Goal: Complete application form: Complete application form

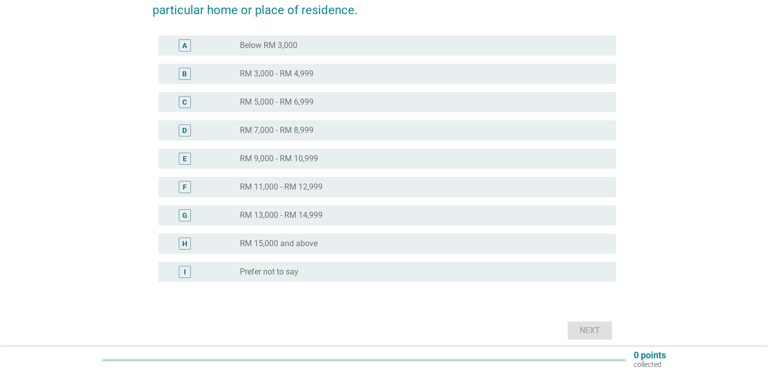
scroll to position [152, 0]
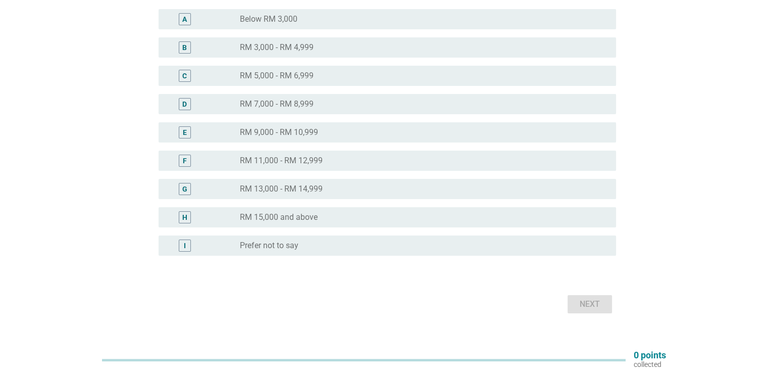
click at [312, 186] on label "RM 13,000 - RM 14,999" at bounding box center [281, 189] width 83 height 10
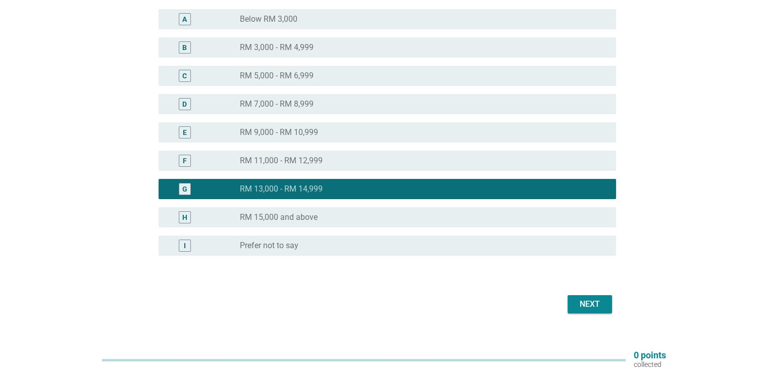
click at [591, 304] on div "Next" at bounding box center [590, 304] width 28 height 12
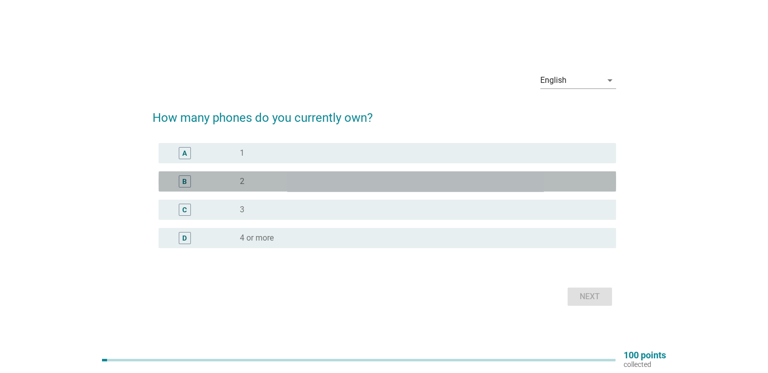
click at [370, 178] on div "radio_button_unchecked 2" at bounding box center [420, 181] width 360 height 10
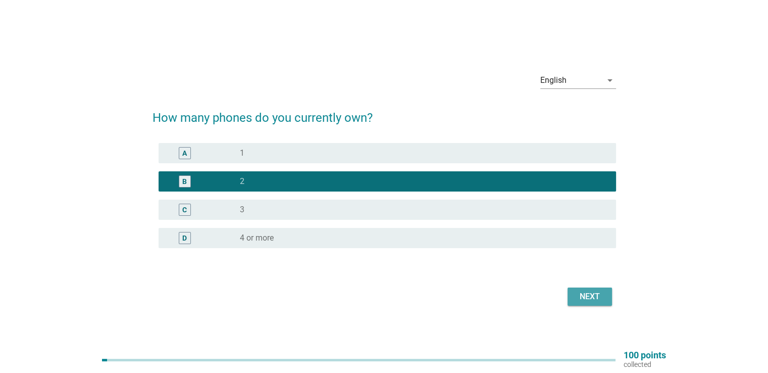
click at [589, 296] on div "Next" at bounding box center [590, 296] width 28 height 12
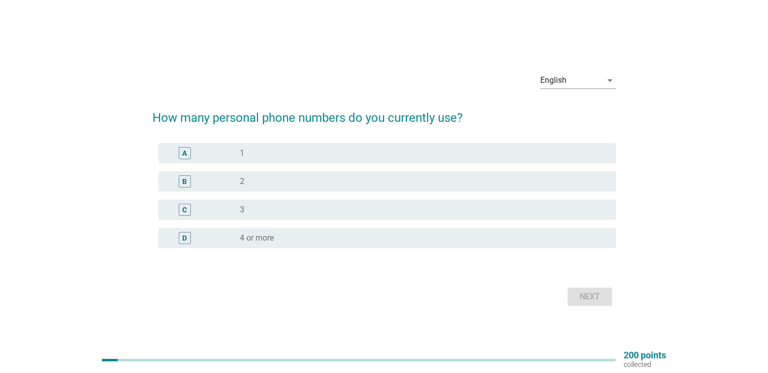
click at [333, 156] on div "radio_button_unchecked 1" at bounding box center [420, 153] width 360 height 10
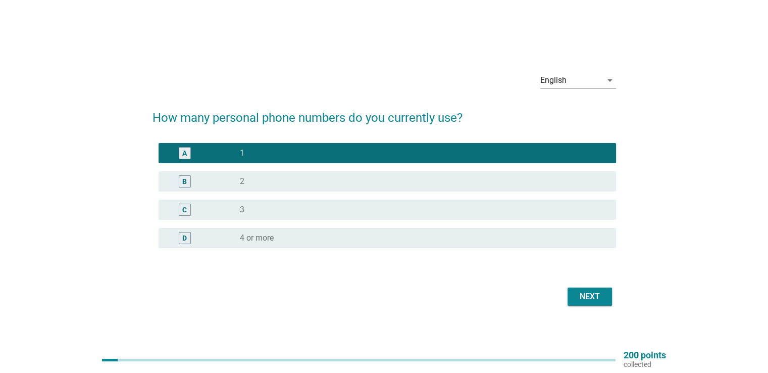
click at [581, 295] on div "Next" at bounding box center [590, 296] width 28 height 12
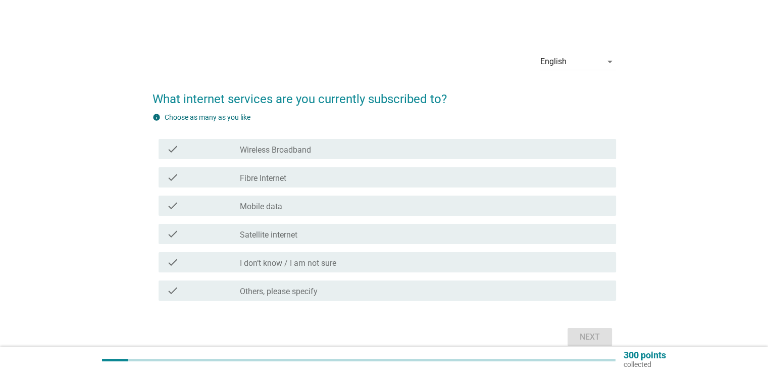
click at [331, 201] on div "check_box_outline_blank Mobile data" at bounding box center [424, 206] width 368 height 12
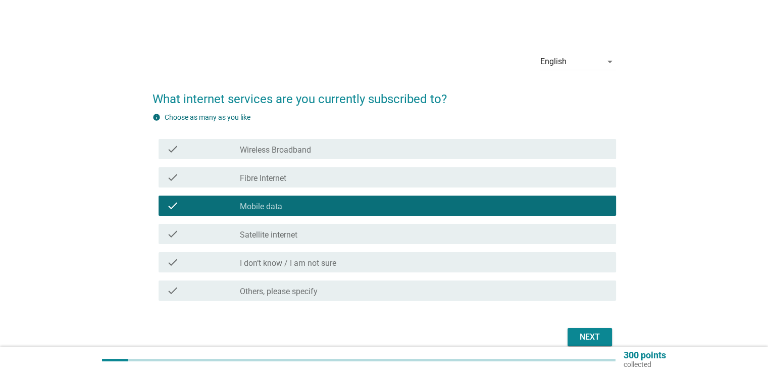
click at [592, 337] on div "Next" at bounding box center [590, 337] width 28 height 12
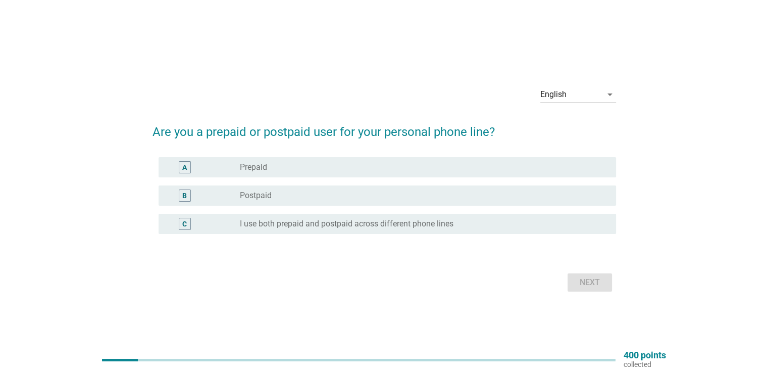
click at [309, 188] on div "B radio_button_unchecked Postpaid" at bounding box center [388, 195] width 458 height 20
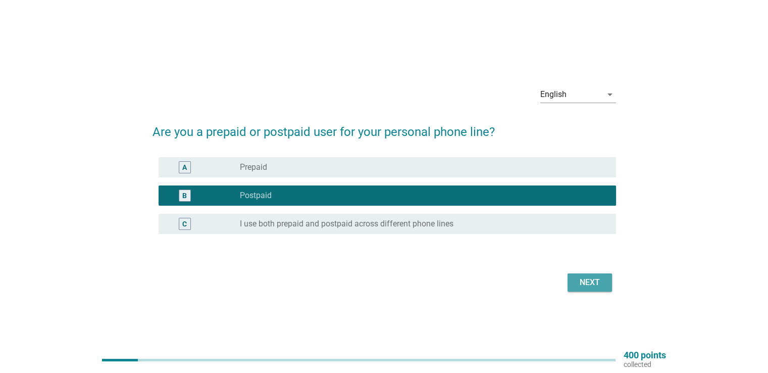
click at [594, 288] on div "Next" at bounding box center [590, 282] width 28 height 12
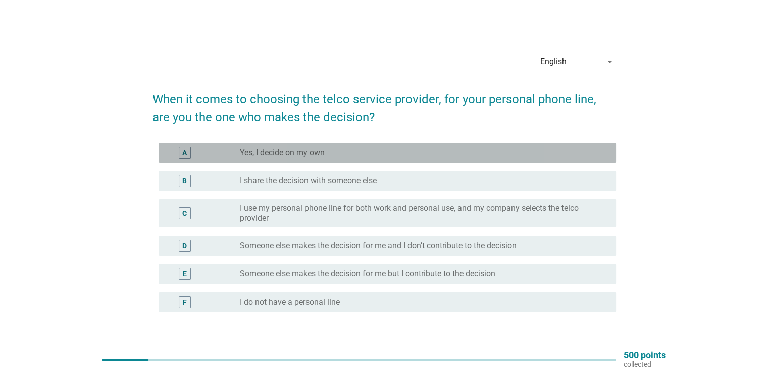
click at [320, 153] on label "Yes, I decide on my own" at bounding box center [282, 153] width 85 height 10
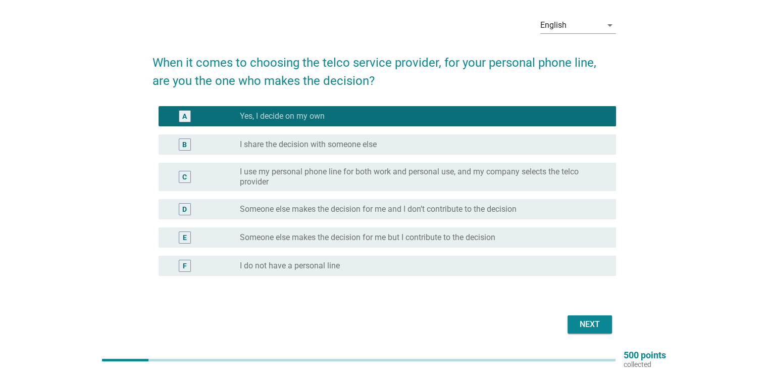
scroll to position [72, 0]
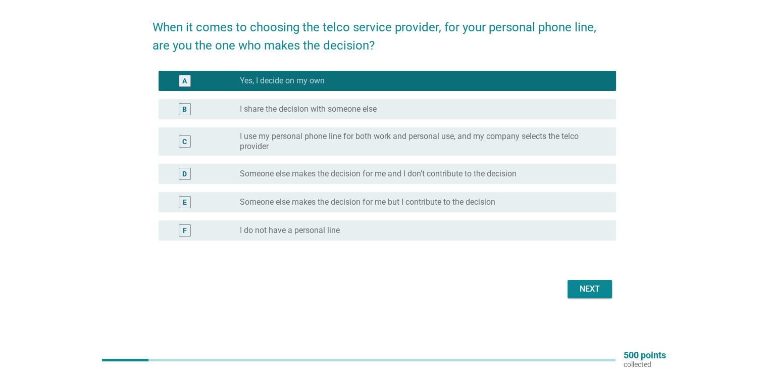
click at [590, 291] on div "Next" at bounding box center [590, 289] width 28 height 12
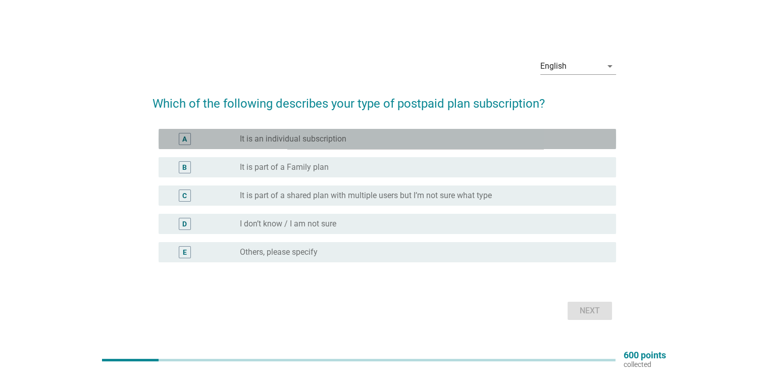
click at [351, 135] on div "radio_button_unchecked It is an individual subscription" at bounding box center [420, 139] width 360 height 10
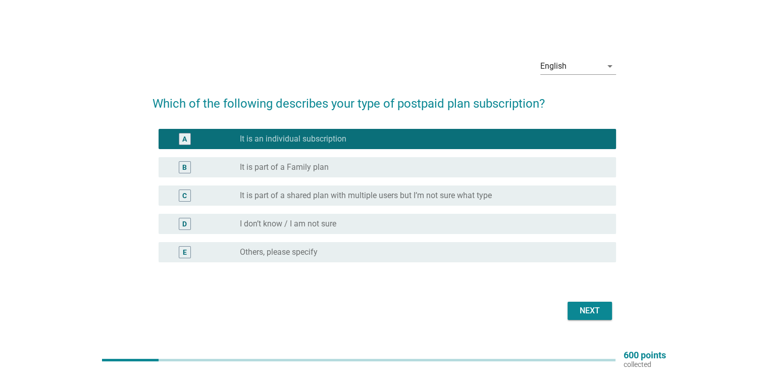
click at [585, 311] on div "Next" at bounding box center [590, 311] width 28 height 12
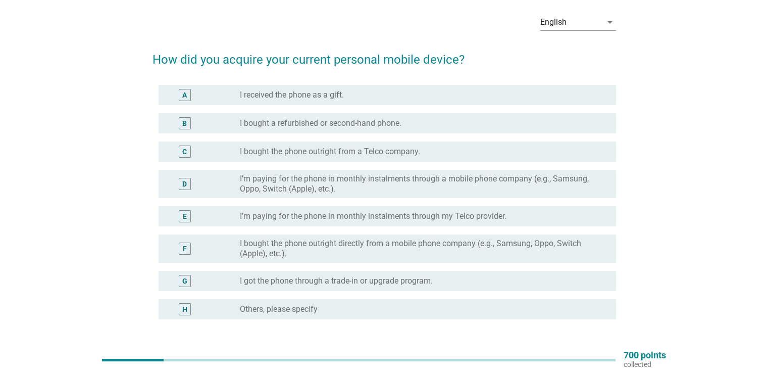
scroll to position [51, 0]
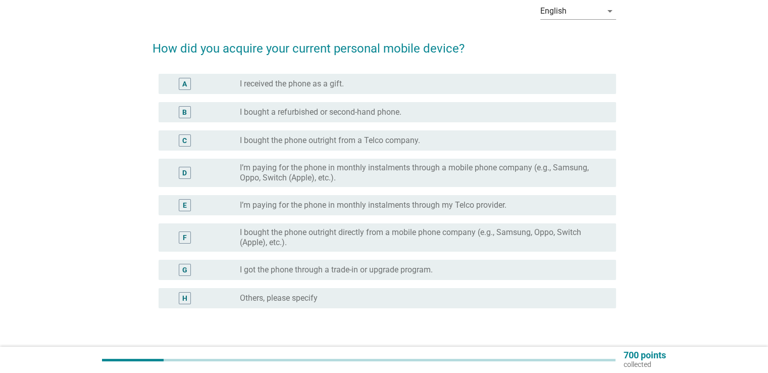
click at [401, 240] on label "I bought the phone outright directly from a mobile phone company (e.g., Samsung…" at bounding box center [420, 237] width 360 height 20
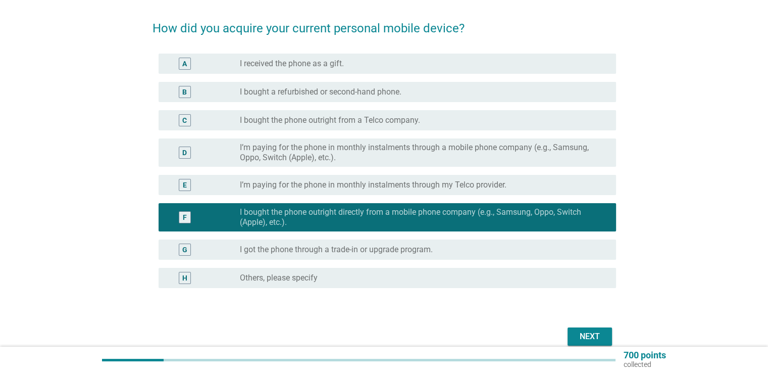
scroll to position [101, 0]
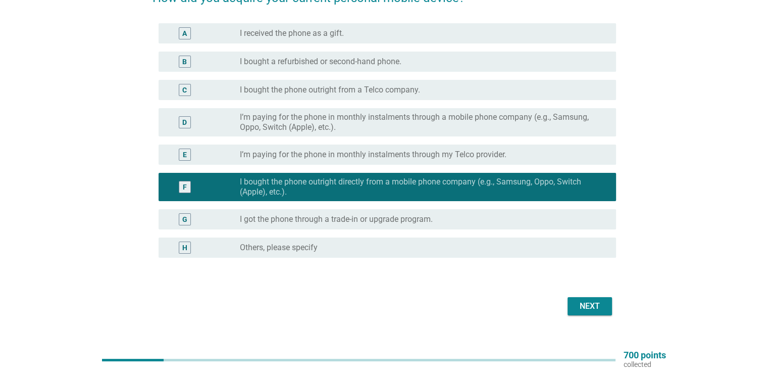
click at [591, 303] on div "Next" at bounding box center [590, 306] width 28 height 12
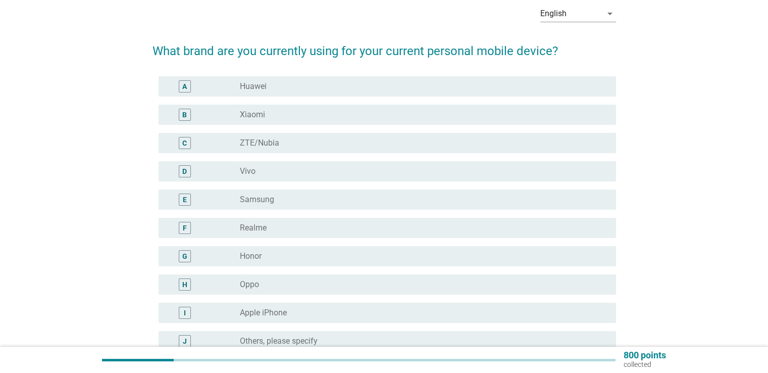
scroll to position [51, 0]
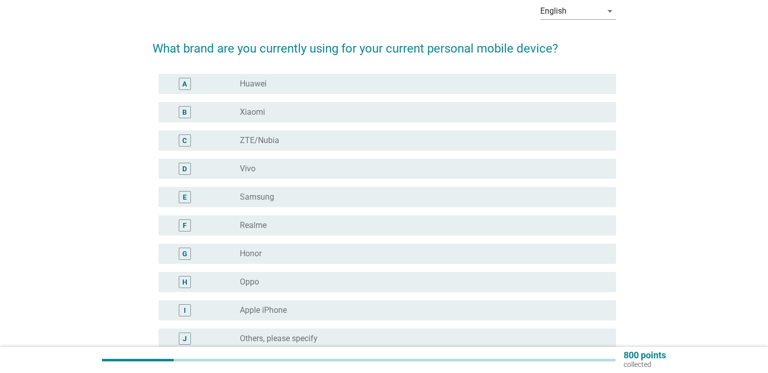
click at [380, 285] on div "radio_button_unchecked Oppo" at bounding box center [420, 282] width 360 height 10
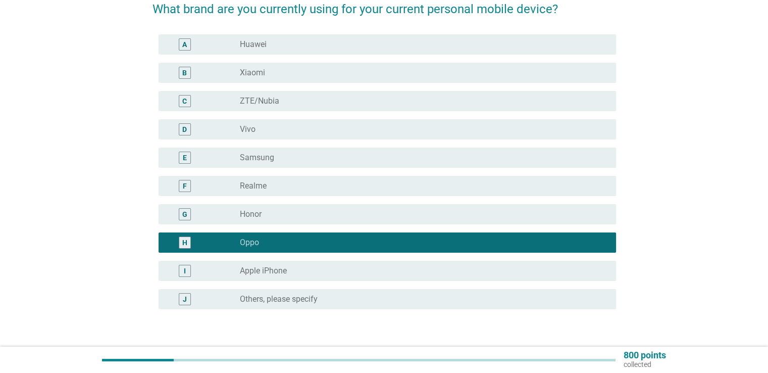
scroll to position [152, 0]
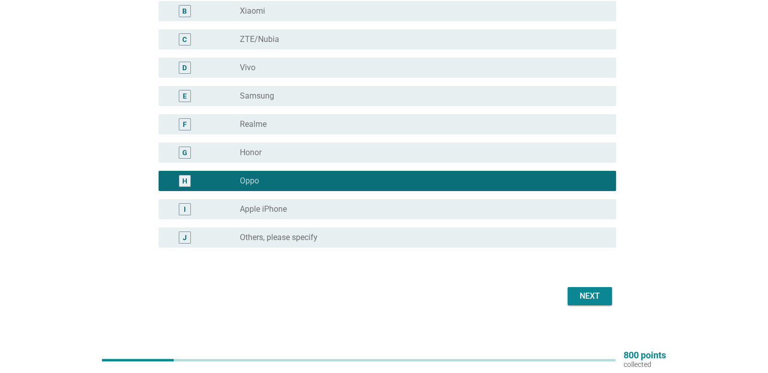
click at [590, 293] on div "Next" at bounding box center [590, 296] width 28 height 12
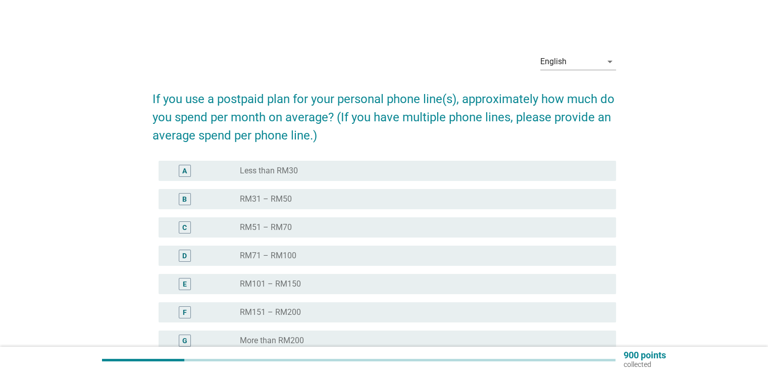
click at [390, 203] on div "radio_button_unchecked RM31 – RM50" at bounding box center [420, 199] width 360 height 10
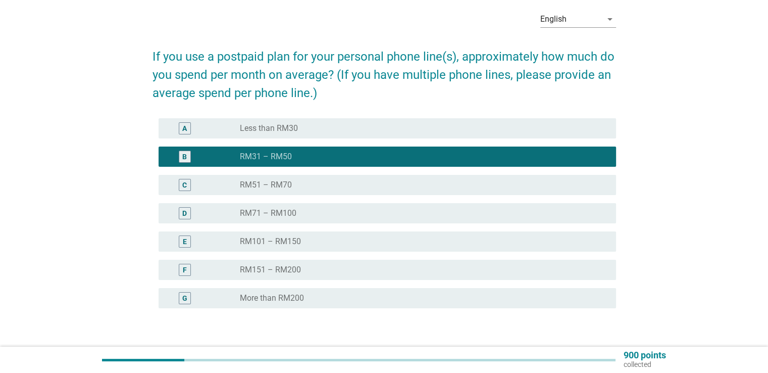
scroll to position [101, 0]
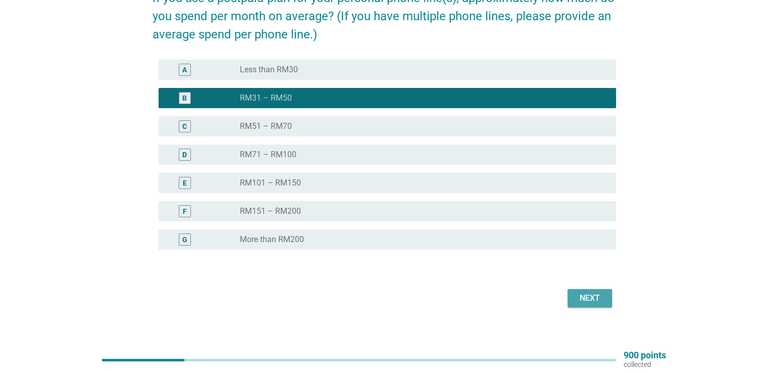
click at [582, 295] on div "Next" at bounding box center [590, 298] width 28 height 12
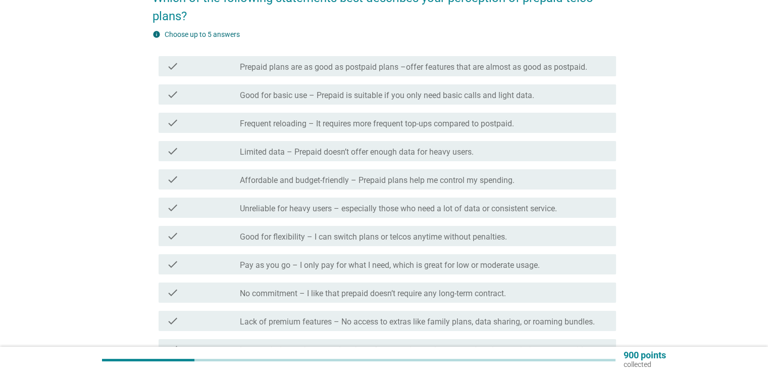
scroll to position [0, 0]
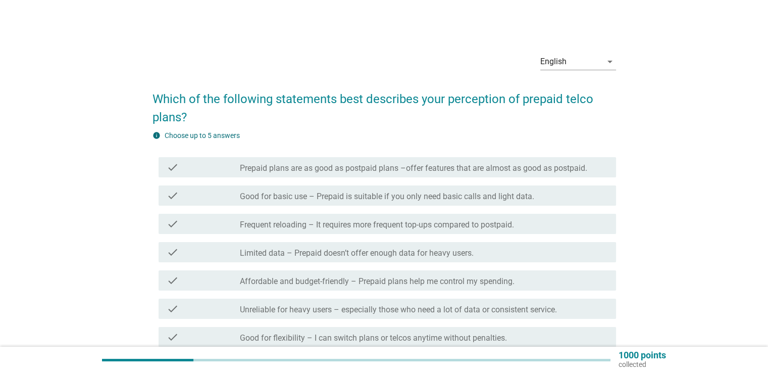
click at [445, 171] on label "Prepaid plans are as good as postpaid plans –offer features that are almost as …" at bounding box center [414, 168] width 348 height 10
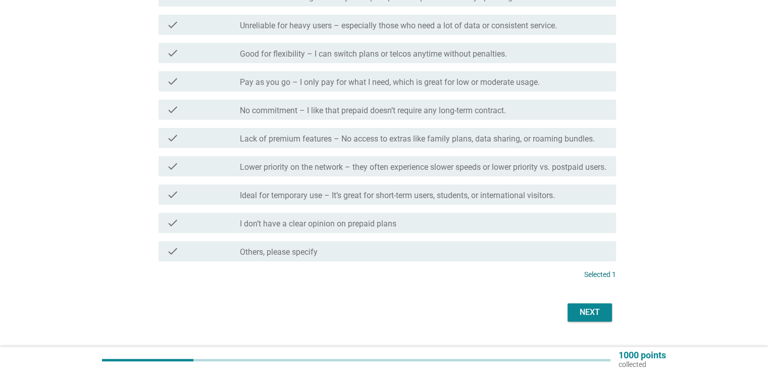
scroll to position [317, 0]
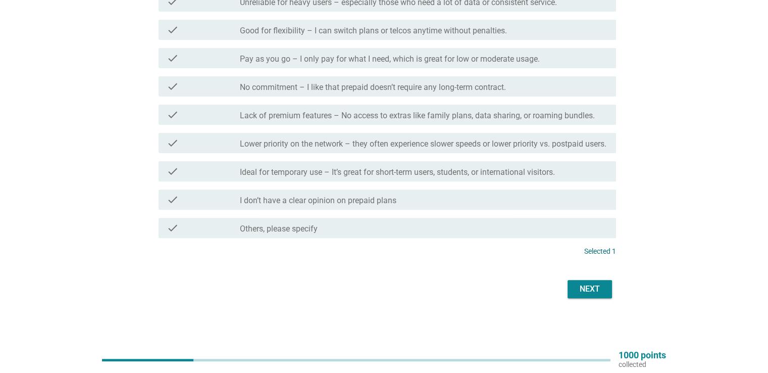
click at [602, 294] on div "Next" at bounding box center [590, 289] width 28 height 12
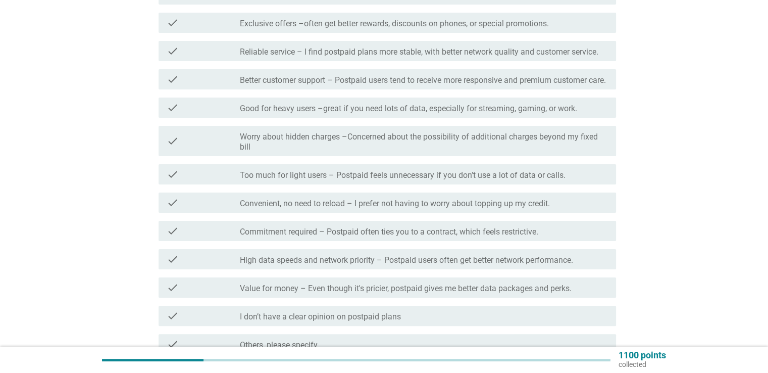
scroll to position [202, 0]
click at [406, 321] on div "check_box_outline_blank I don’t have a clear opinion on postpaid plans" at bounding box center [424, 315] width 368 height 12
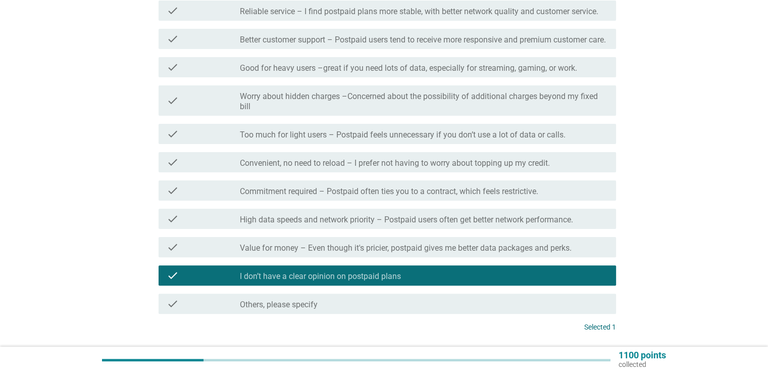
scroll to position [303, 0]
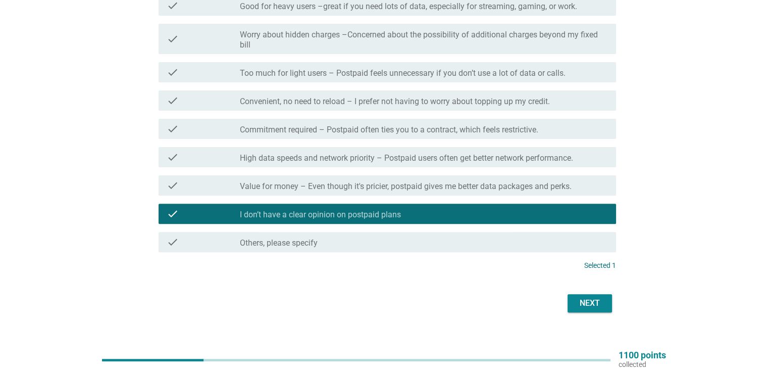
click at [586, 309] on div "Next" at bounding box center [590, 303] width 28 height 12
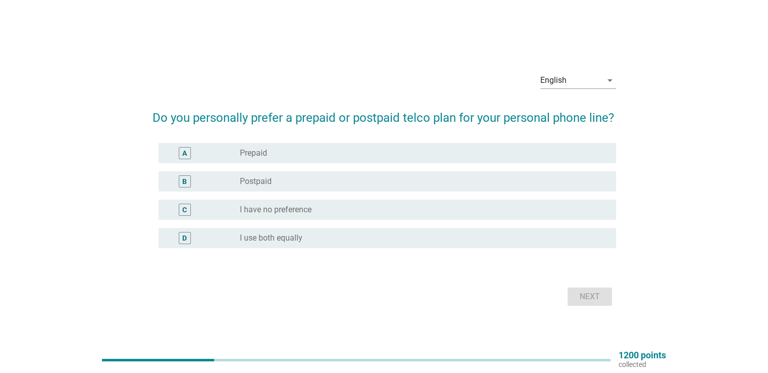
click at [374, 180] on div "radio_button_unchecked Postpaid" at bounding box center [420, 181] width 360 height 10
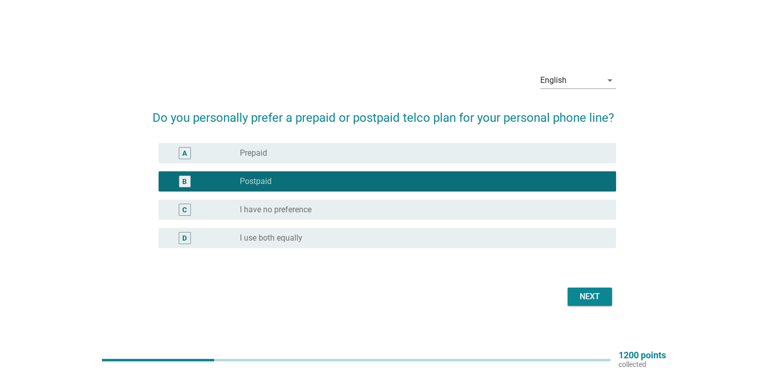
click at [587, 298] on div "Next" at bounding box center [590, 296] width 28 height 12
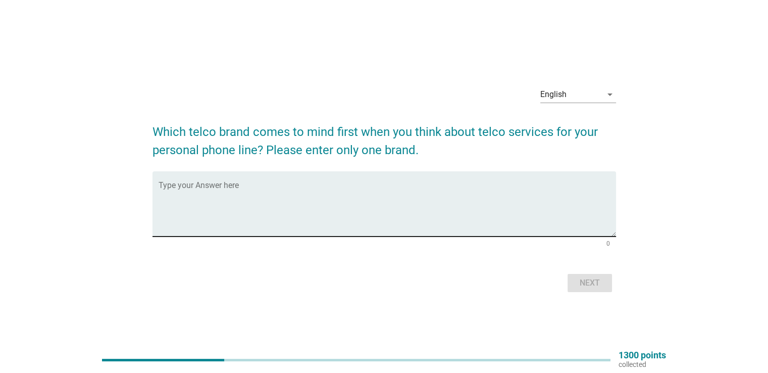
click at [228, 214] on textarea "Type your Answer here" at bounding box center [388, 209] width 458 height 53
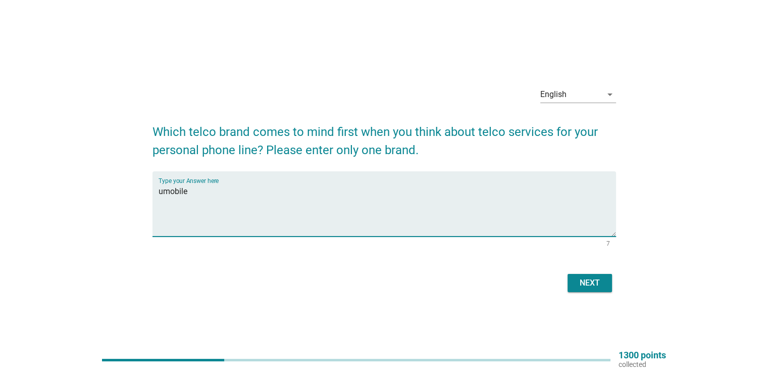
type textarea "umobile"
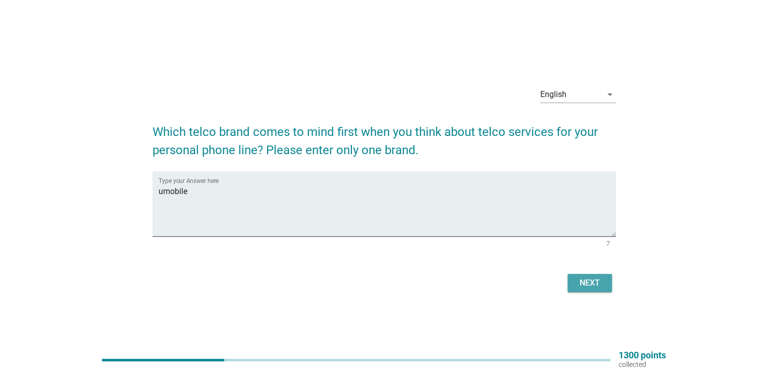
click at [596, 287] on div "Next" at bounding box center [590, 283] width 28 height 12
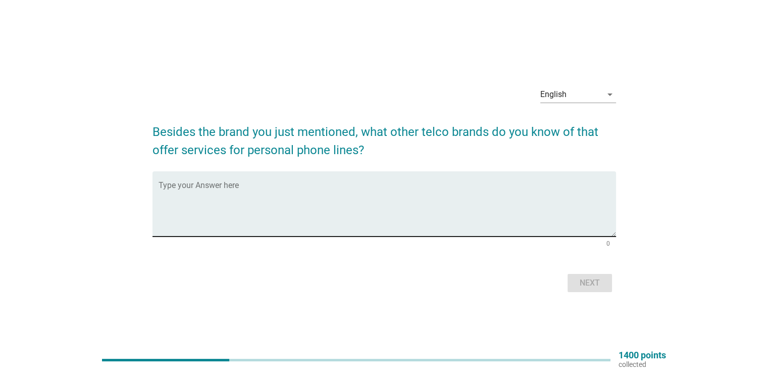
click at [277, 212] on textarea "Type your Answer here" at bounding box center [388, 209] width 458 height 53
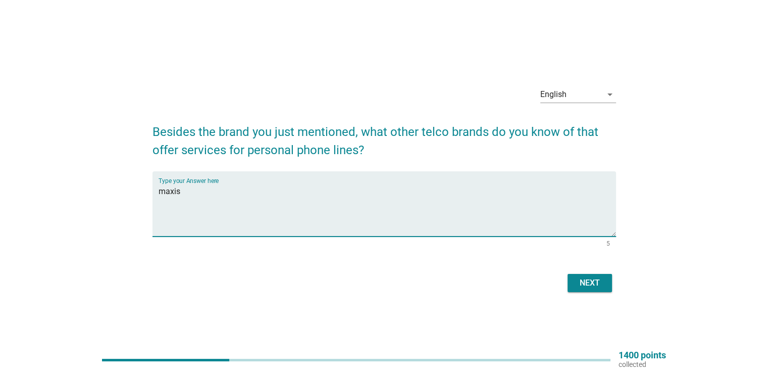
type textarea "maxis"
click at [602, 283] on div "Next" at bounding box center [590, 283] width 28 height 12
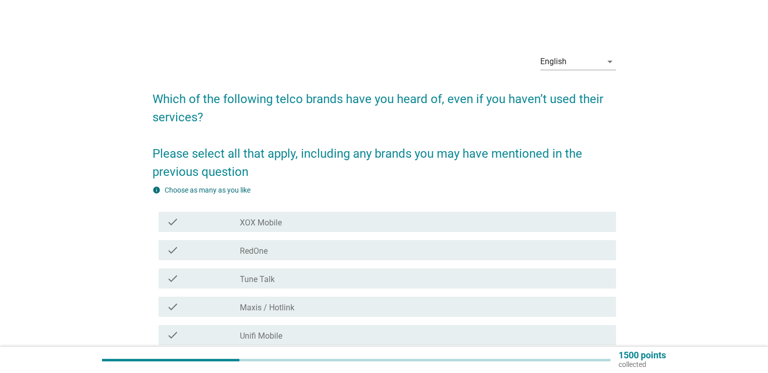
click at [361, 224] on div "check_box_outline_blank XOX Mobile" at bounding box center [424, 222] width 368 height 12
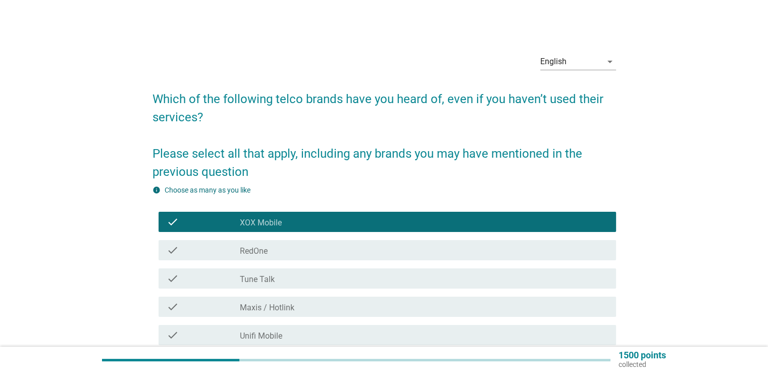
click at [357, 249] on div "check_box_outline_blank RedOne" at bounding box center [424, 250] width 368 height 12
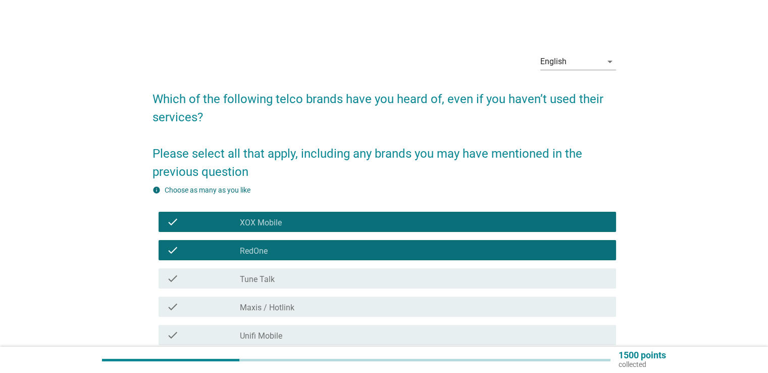
click at [354, 283] on div "check_box_outline_blank Tune Talk" at bounding box center [424, 278] width 368 height 12
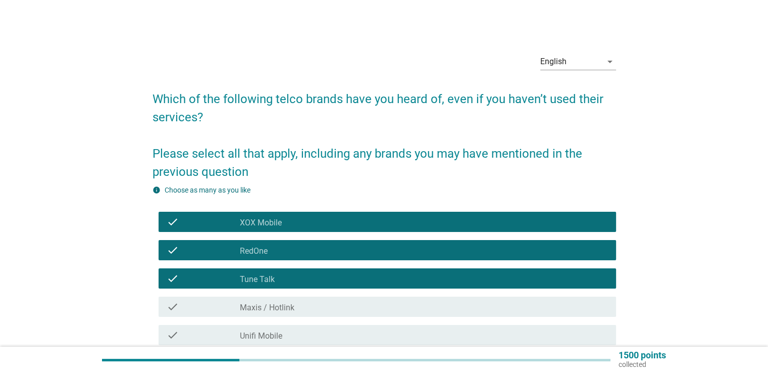
click at [357, 319] on div "check check_box_outline_blank Maxis / Hotlink" at bounding box center [385, 307] width 464 height 28
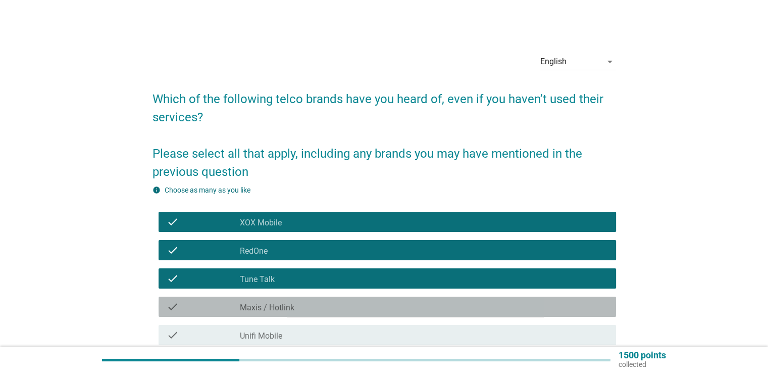
click at [353, 308] on div "check_box_outline_blank Maxis / Hotlink" at bounding box center [424, 307] width 368 height 12
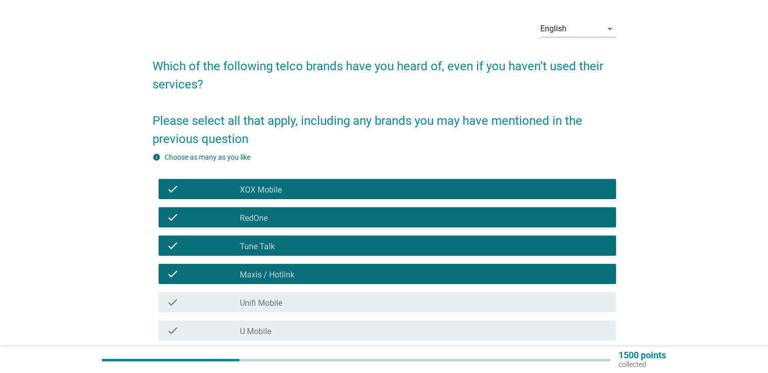
scroll to position [51, 0]
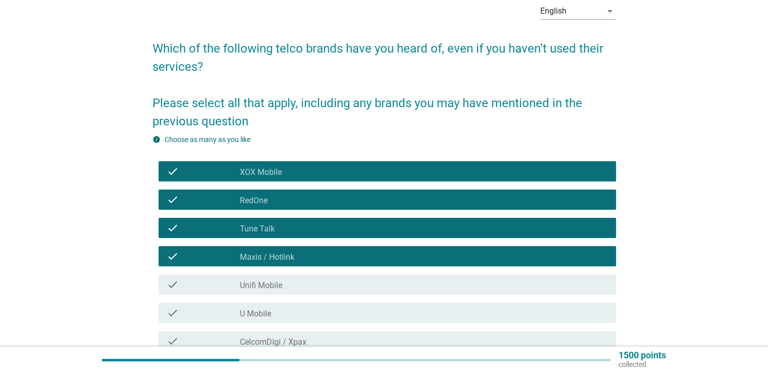
click at [357, 284] on div "check_box_outline_blank Unifi Mobile" at bounding box center [424, 284] width 368 height 12
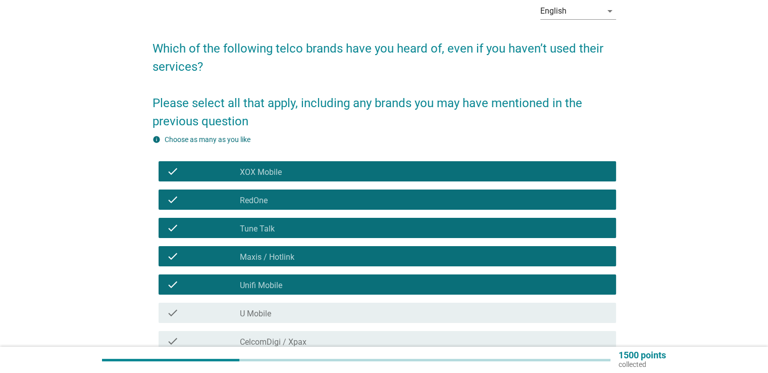
click at [348, 314] on div "check_box_outline_blank U Mobile" at bounding box center [424, 313] width 368 height 12
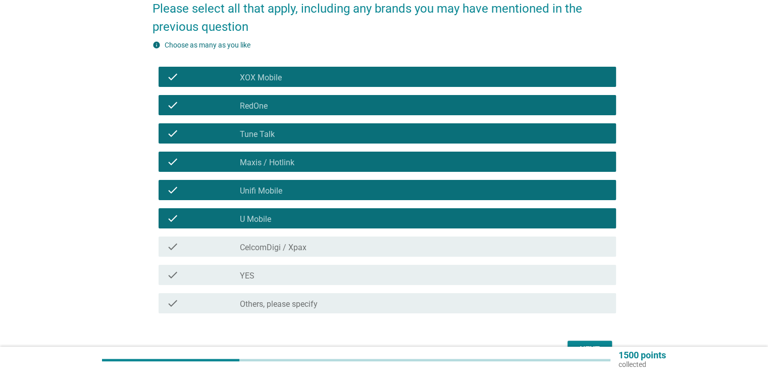
scroll to position [152, 0]
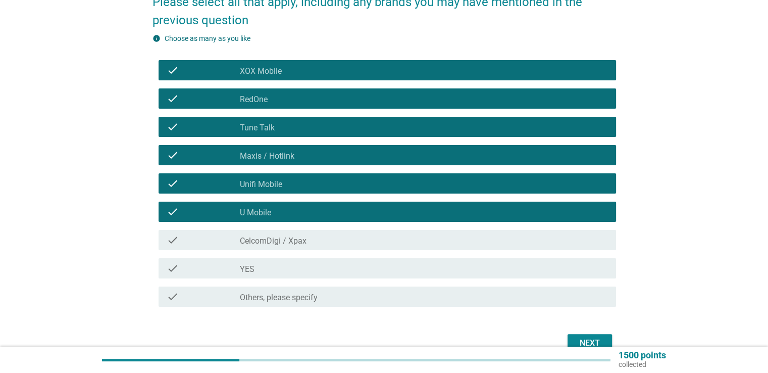
click at [376, 244] on div "check_box_outline_blank CelcomDigi / Xpax" at bounding box center [424, 240] width 368 height 12
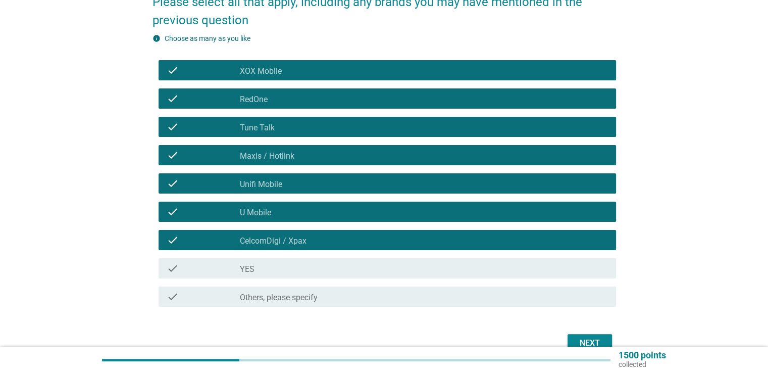
click at [382, 276] on div "check check_box_outline_blank YES" at bounding box center [388, 268] width 458 height 20
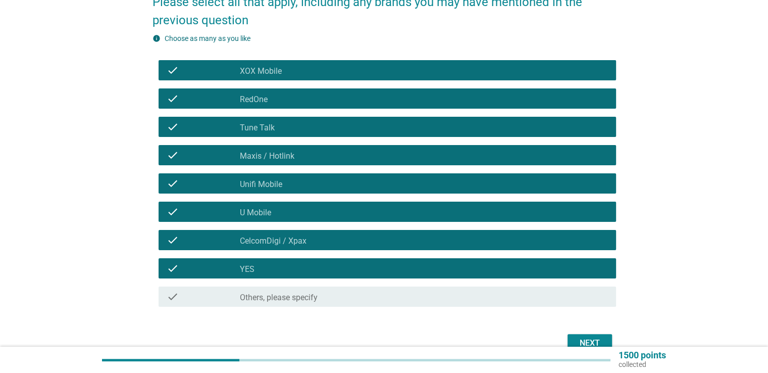
click at [604, 337] on button "Next" at bounding box center [590, 343] width 44 height 18
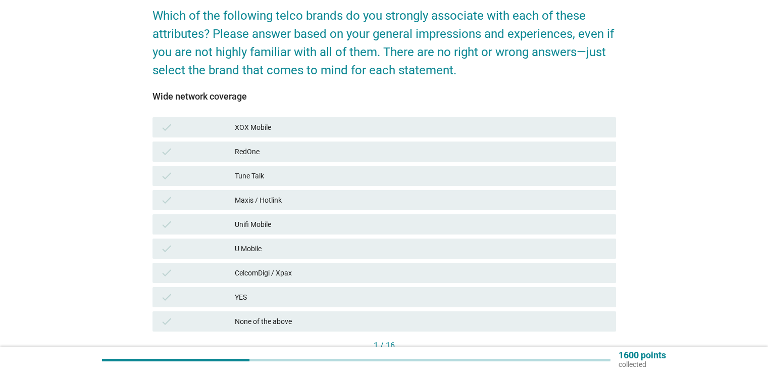
scroll to position [101, 0]
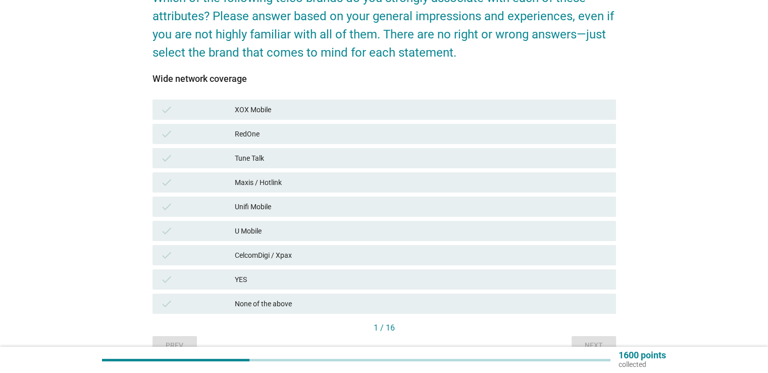
click at [384, 182] on div "Maxis / Hotlink" at bounding box center [421, 182] width 373 height 12
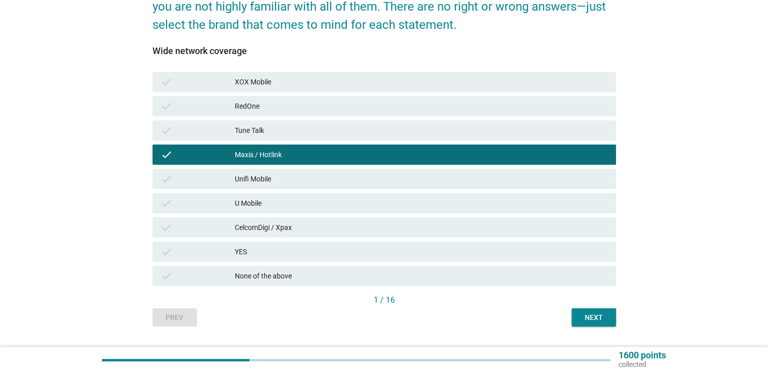
scroll to position [154, 0]
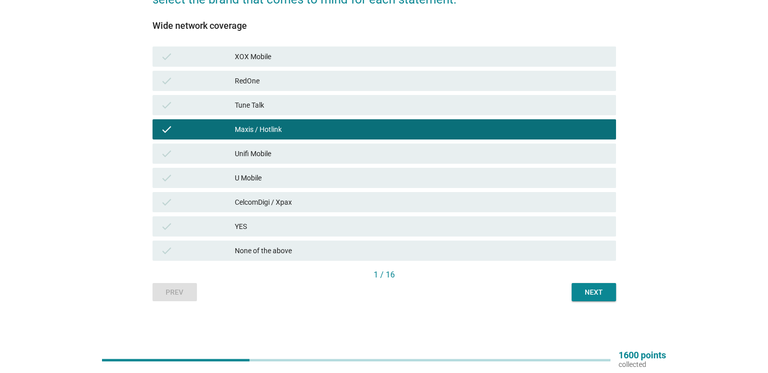
click at [589, 293] on div "Next" at bounding box center [594, 292] width 28 height 11
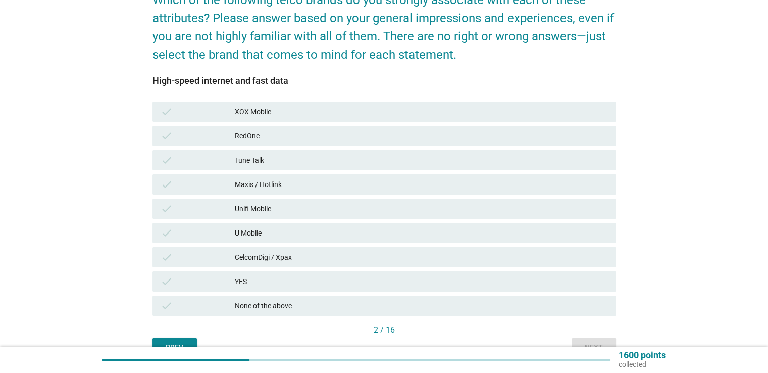
scroll to position [101, 0]
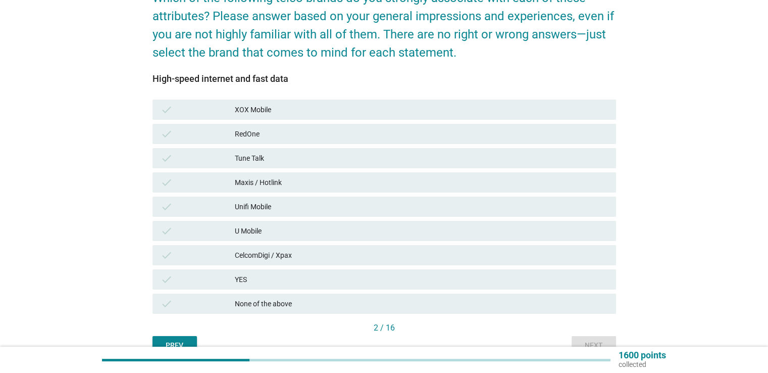
click at [386, 204] on div "Unifi Mobile" at bounding box center [421, 207] width 373 height 12
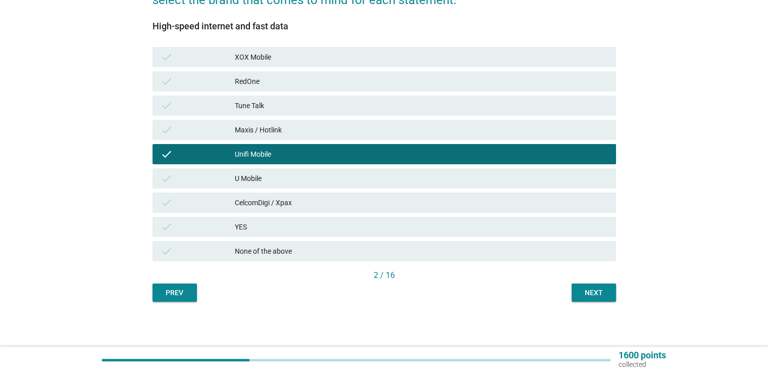
scroll to position [154, 0]
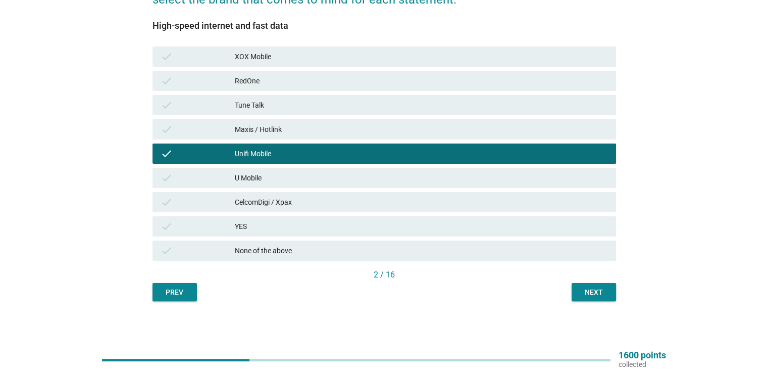
click at [590, 292] on div "Next" at bounding box center [594, 292] width 28 height 11
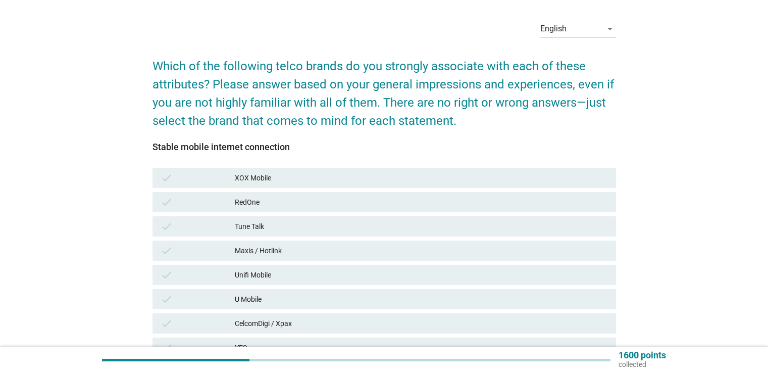
scroll to position [51, 0]
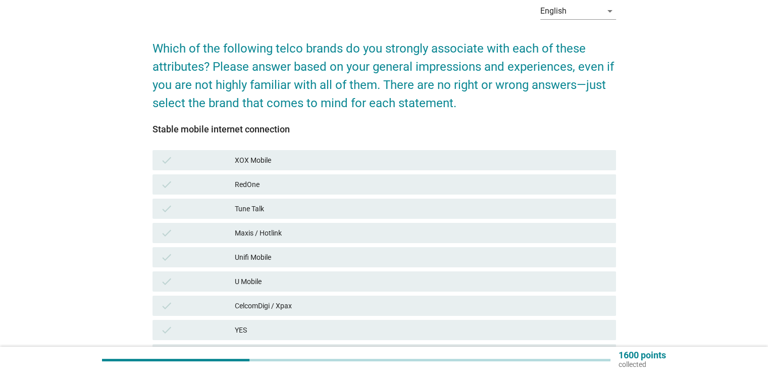
click at [366, 253] on div "Unifi Mobile" at bounding box center [421, 257] width 373 height 12
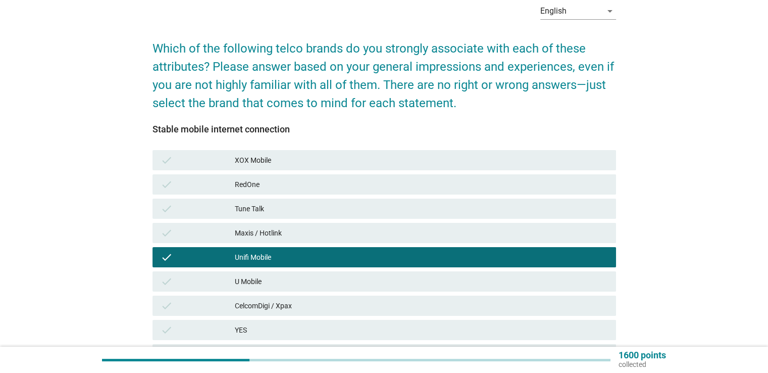
scroll to position [152, 0]
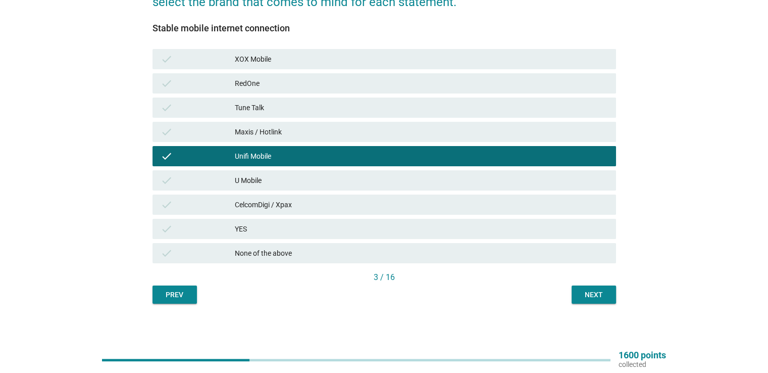
click at [594, 294] on div "Next" at bounding box center [594, 294] width 28 height 11
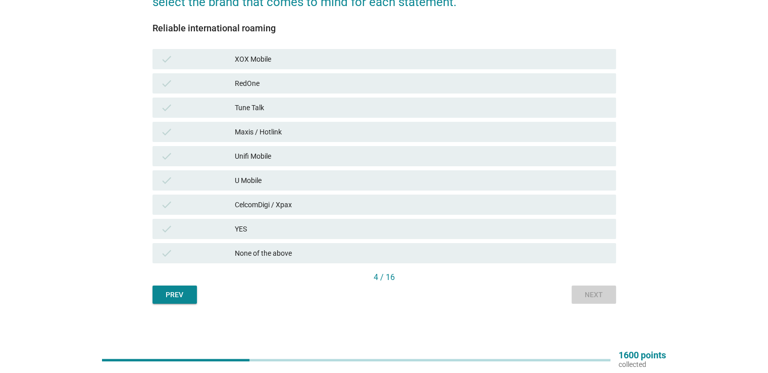
scroll to position [0, 0]
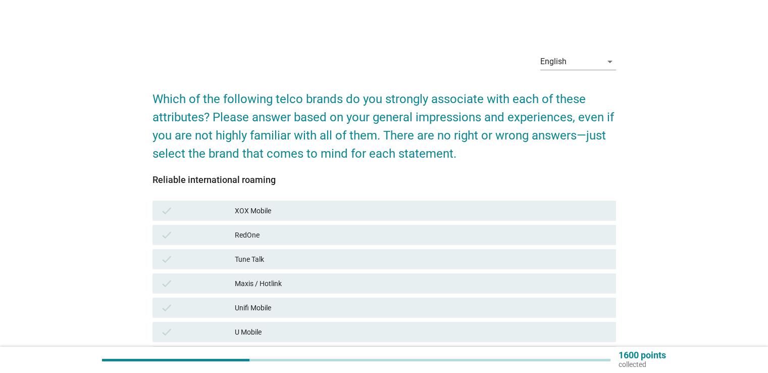
click at [390, 283] on div "Maxis / Hotlink" at bounding box center [421, 283] width 373 height 12
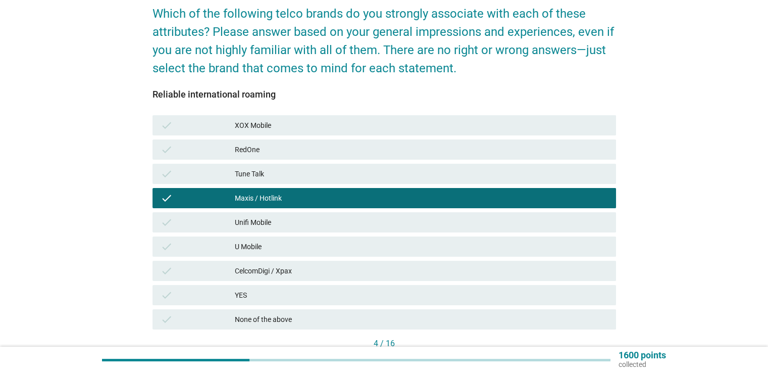
scroll to position [152, 0]
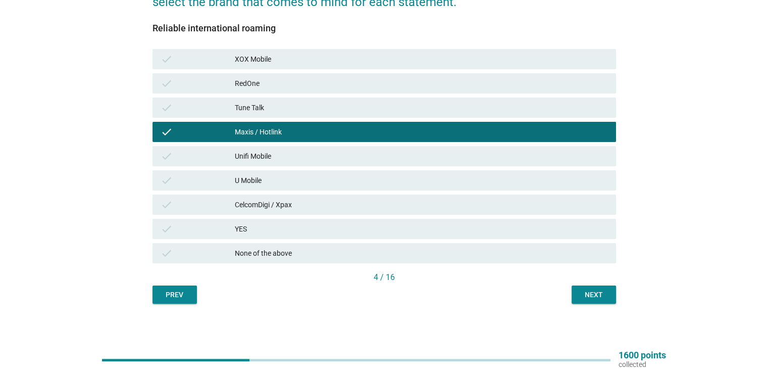
click at [598, 289] on div "Next" at bounding box center [594, 294] width 28 height 11
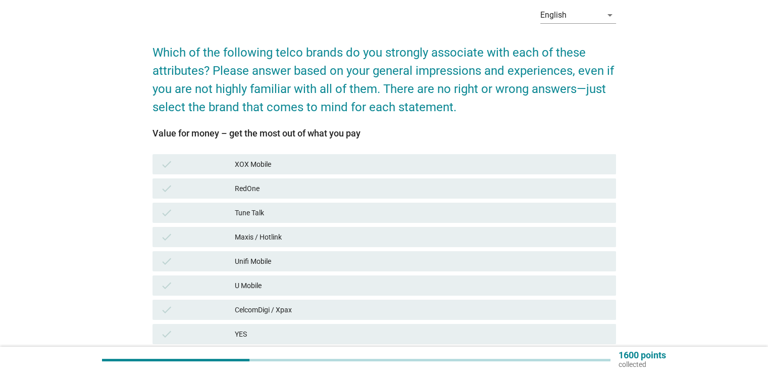
scroll to position [101, 0]
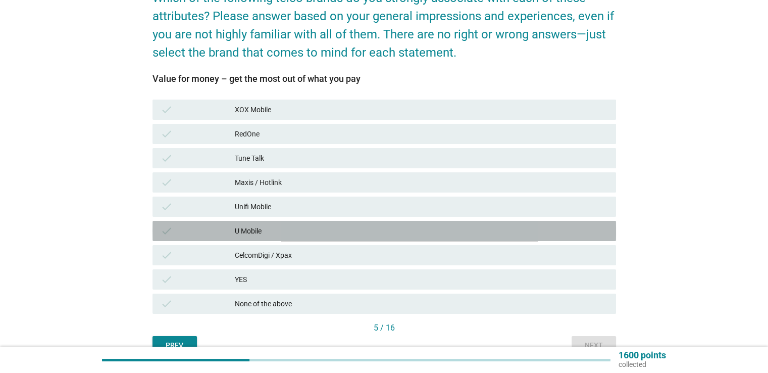
click at [376, 228] on div "U Mobile" at bounding box center [421, 231] width 373 height 12
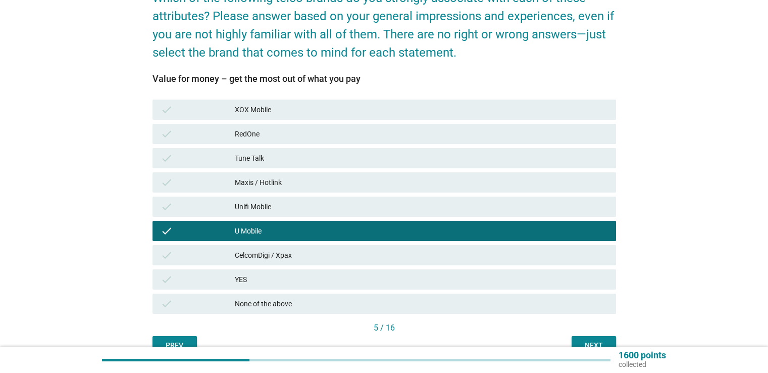
click at [594, 335] on div "5 / 16" at bounding box center [385, 329] width 464 height 14
click at [587, 342] on div "Next" at bounding box center [594, 345] width 28 height 11
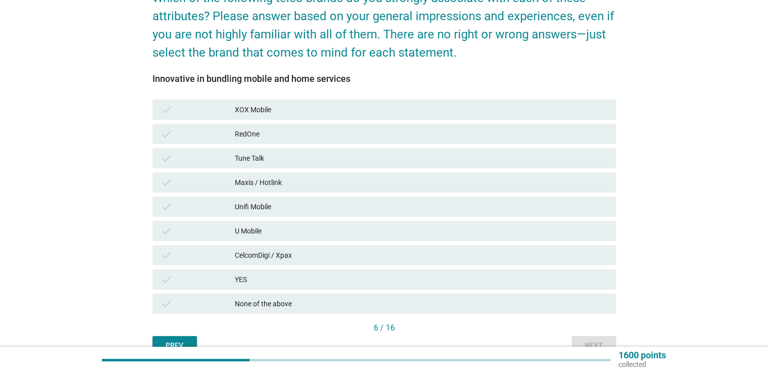
click at [421, 209] on div "Unifi Mobile" at bounding box center [421, 207] width 373 height 12
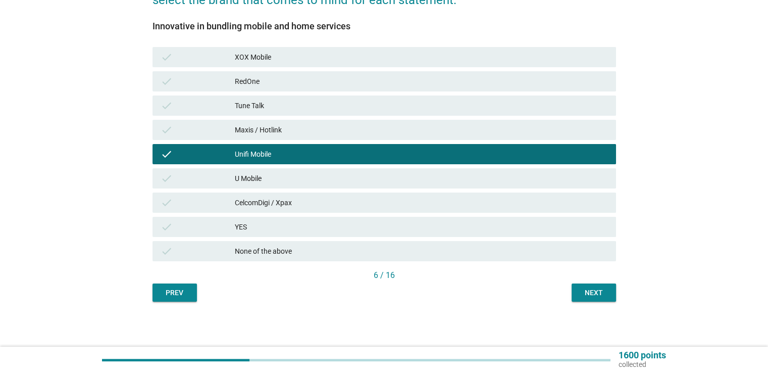
scroll to position [154, 0]
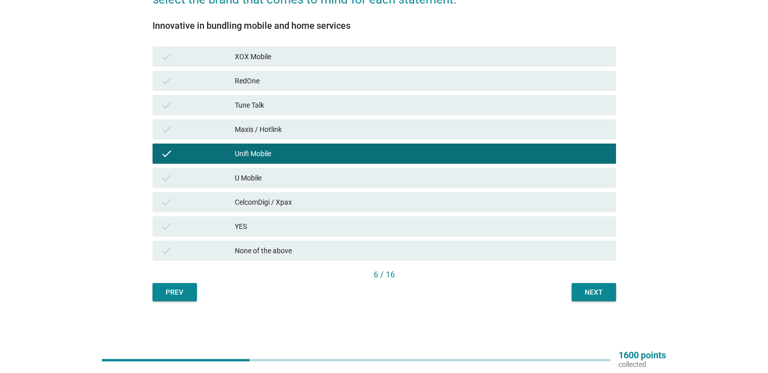
click at [586, 291] on div "Next" at bounding box center [594, 292] width 28 height 11
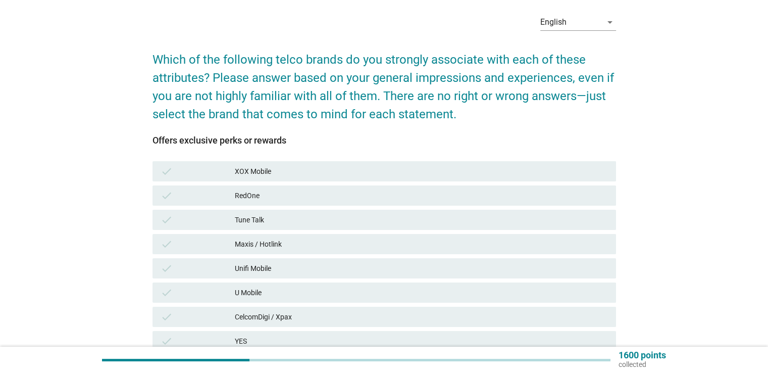
scroll to position [101, 0]
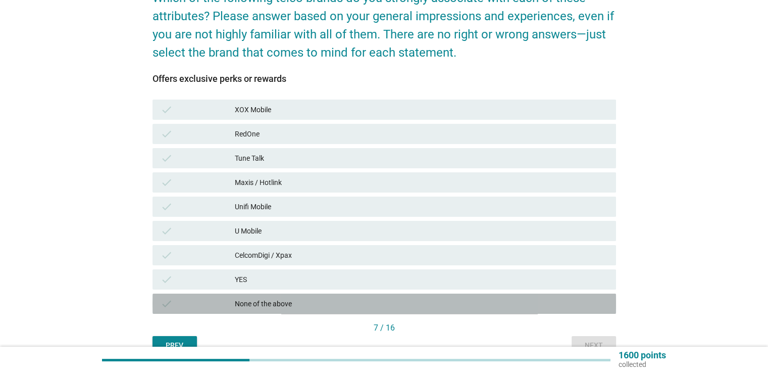
click at [418, 304] on div "None of the above" at bounding box center [421, 304] width 373 height 12
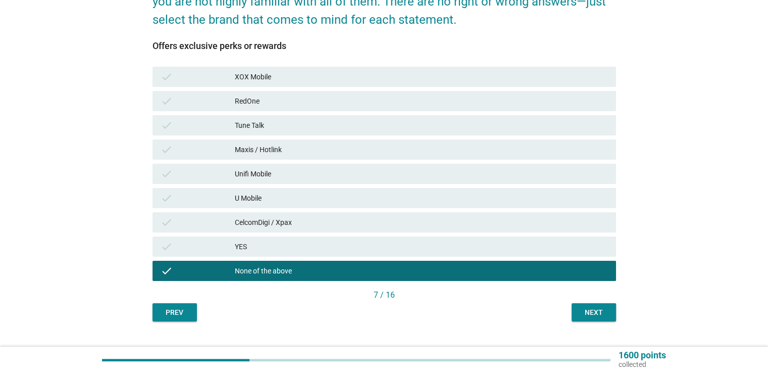
scroll to position [152, 0]
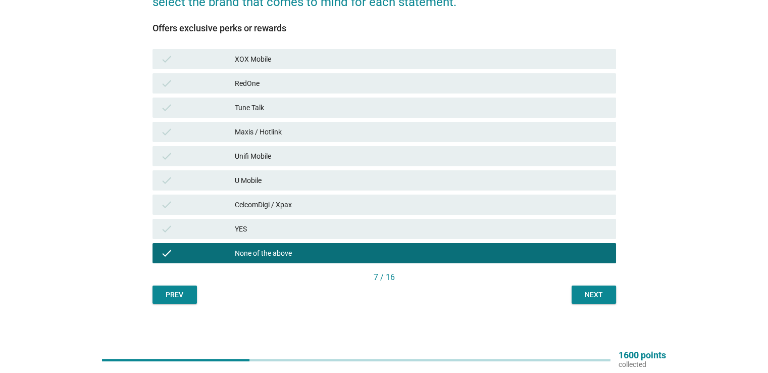
click at [592, 304] on div "English arrow_drop_down Which of the following telco brands do you strongly ass…" at bounding box center [384, 99] width 480 height 426
click at [588, 293] on div "Next" at bounding box center [594, 294] width 28 height 11
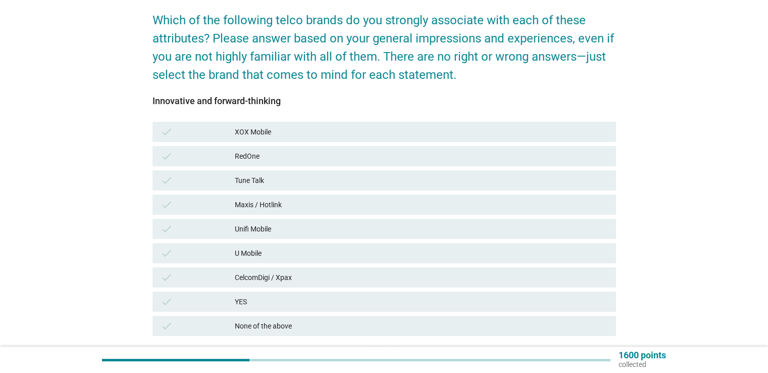
scroll to position [101, 0]
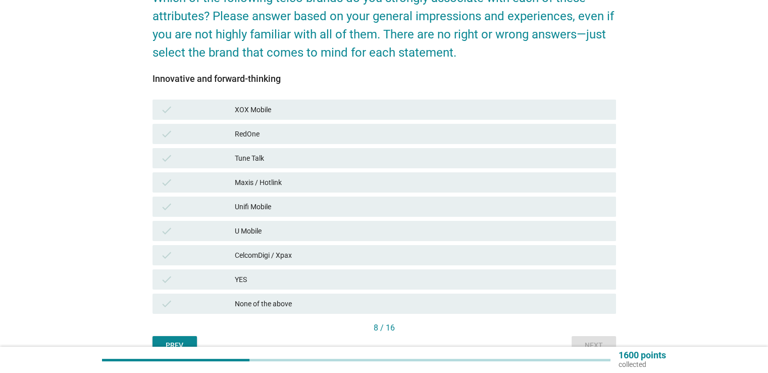
click at [445, 301] on div "None of the above" at bounding box center [421, 304] width 373 height 12
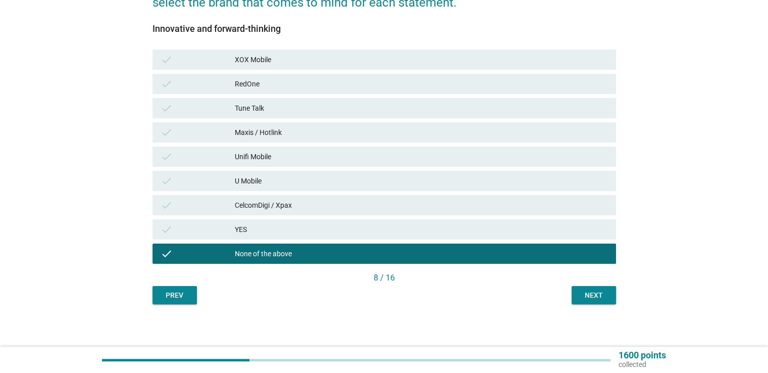
scroll to position [154, 0]
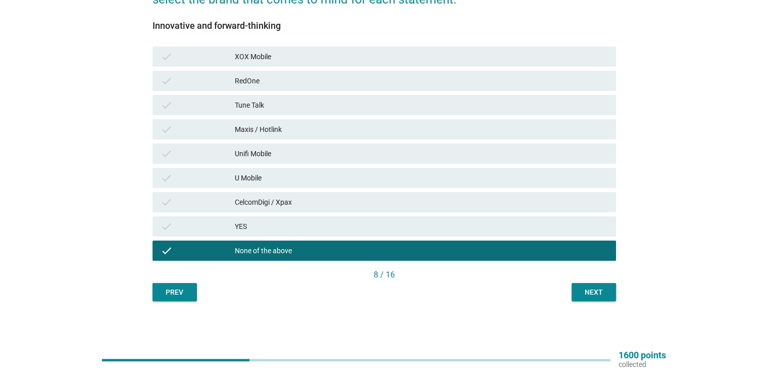
click at [598, 296] on div "Next" at bounding box center [594, 292] width 28 height 11
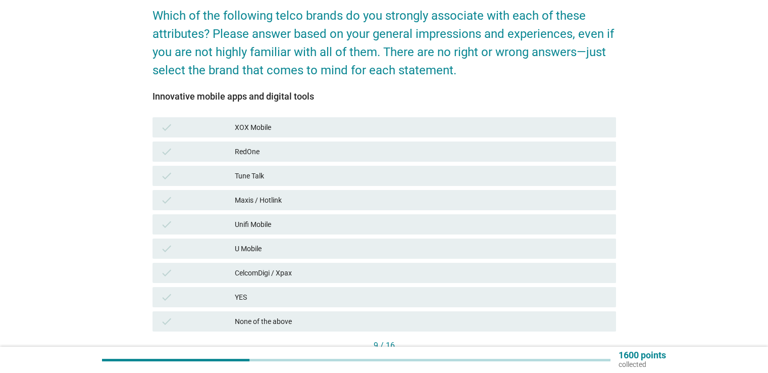
scroll to position [101, 0]
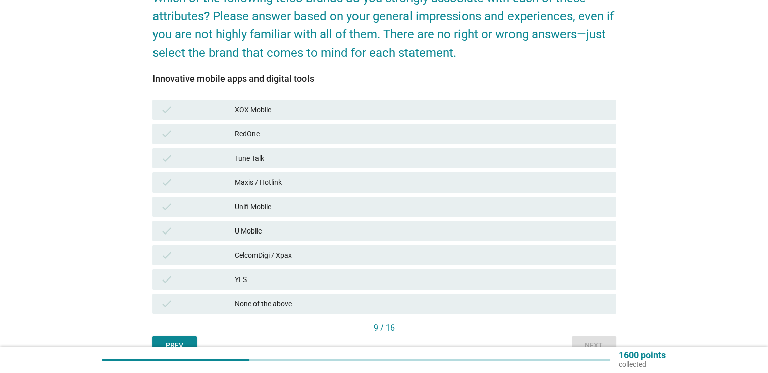
click at [476, 208] on div "Unifi Mobile" at bounding box center [421, 207] width 373 height 12
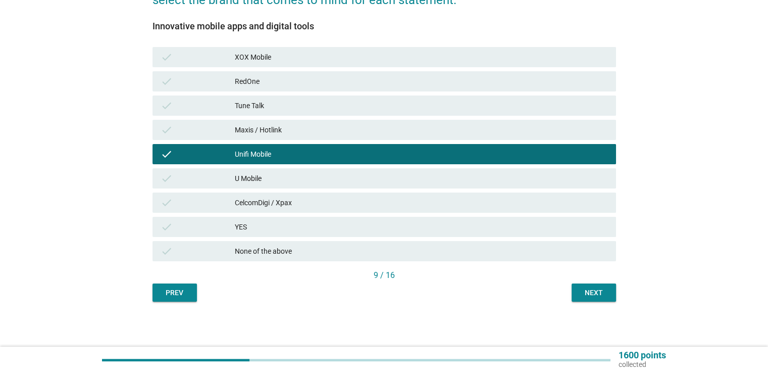
scroll to position [154, 0]
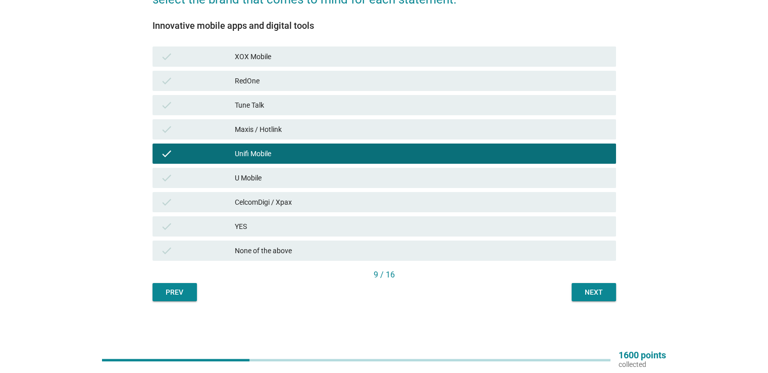
click at [598, 288] on div "Next" at bounding box center [594, 292] width 28 height 11
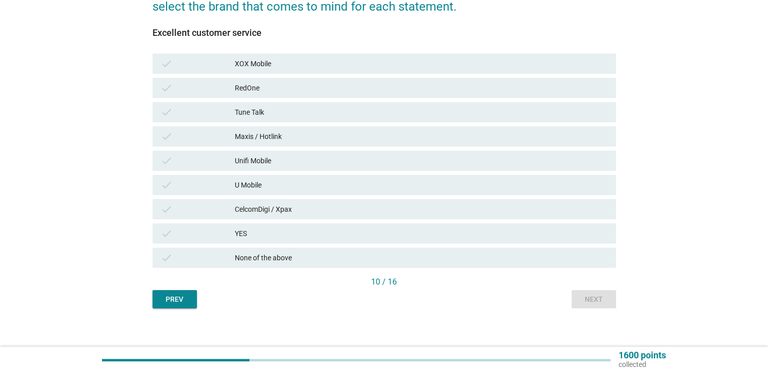
scroll to position [152, 0]
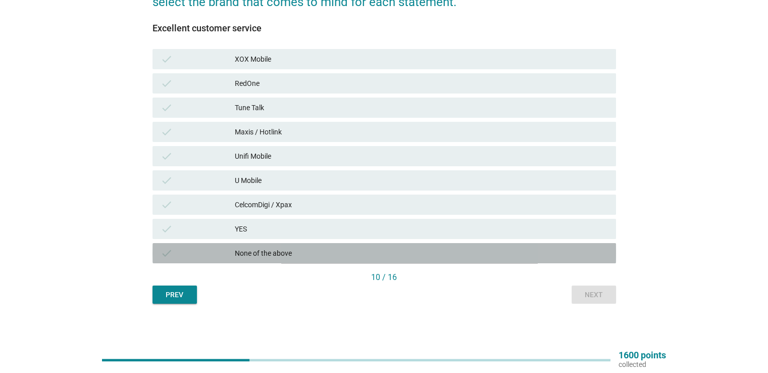
click at [425, 251] on div "None of the above" at bounding box center [421, 253] width 373 height 12
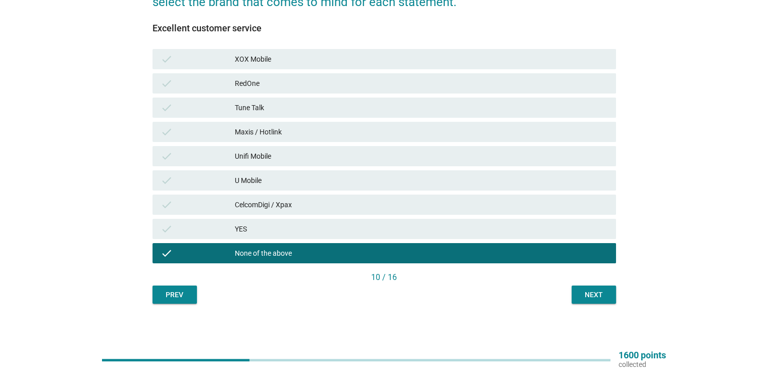
click at [609, 291] on button "Next" at bounding box center [594, 294] width 44 height 18
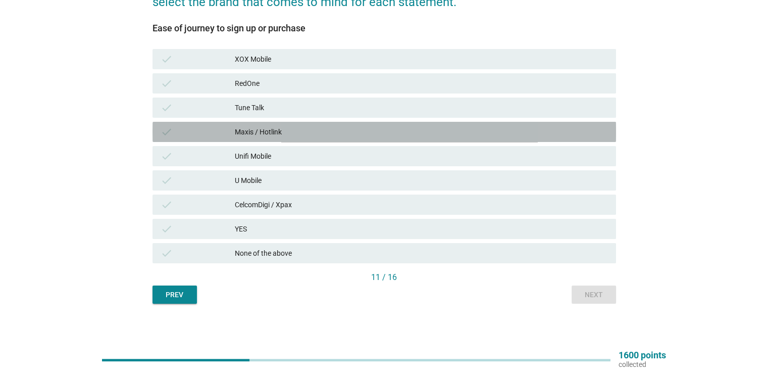
click at [363, 132] on div "Maxis / Hotlink" at bounding box center [421, 132] width 373 height 12
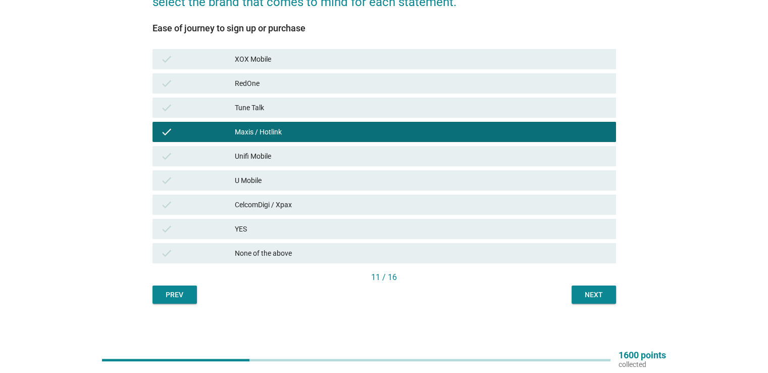
click at [586, 302] on button "Next" at bounding box center [594, 294] width 44 height 18
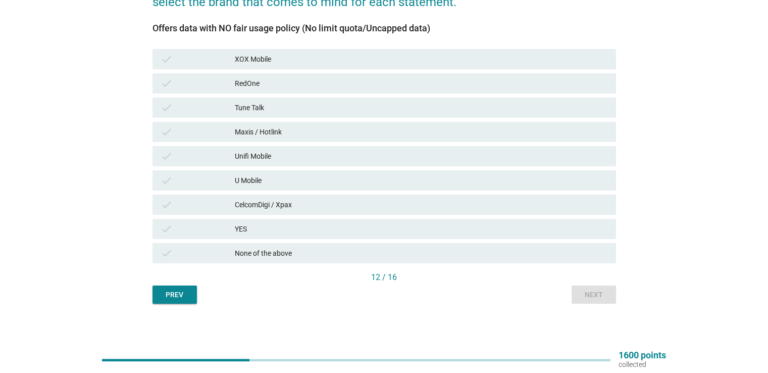
click at [390, 160] on div "Unifi Mobile" at bounding box center [421, 156] width 373 height 12
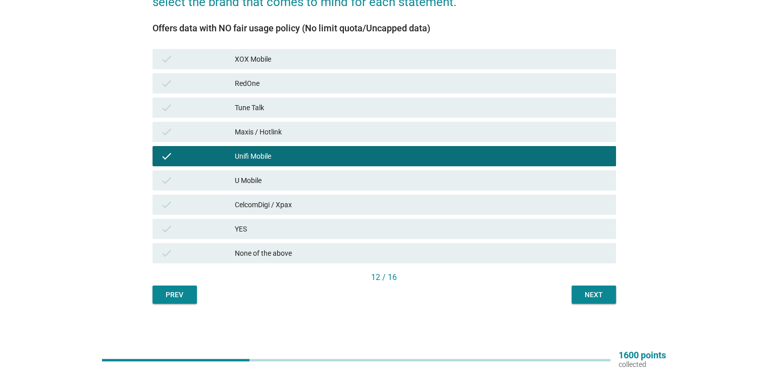
click at [594, 291] on div "Next" at bounding box center [594, 294] width 28 height 11
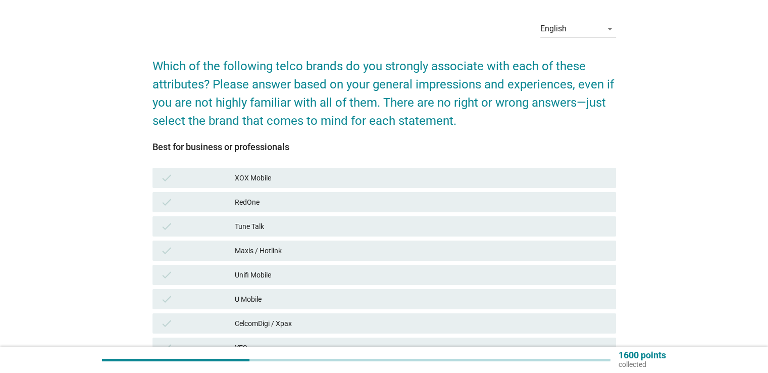
scroll to position [51, 0]
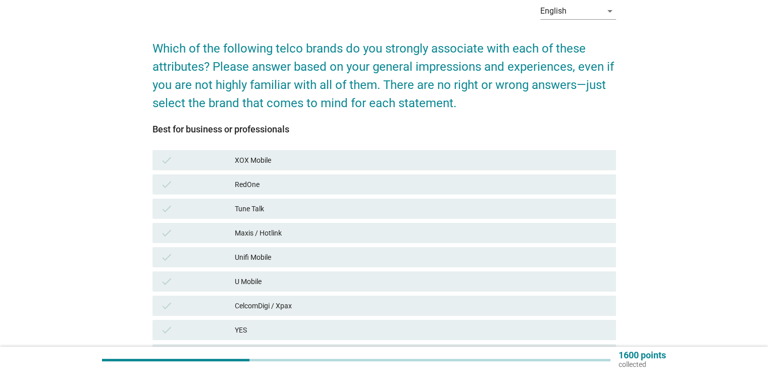
click at [380, 255] on div "Unifi Mobile" at bounding box center [421, 257] width 373 height 12
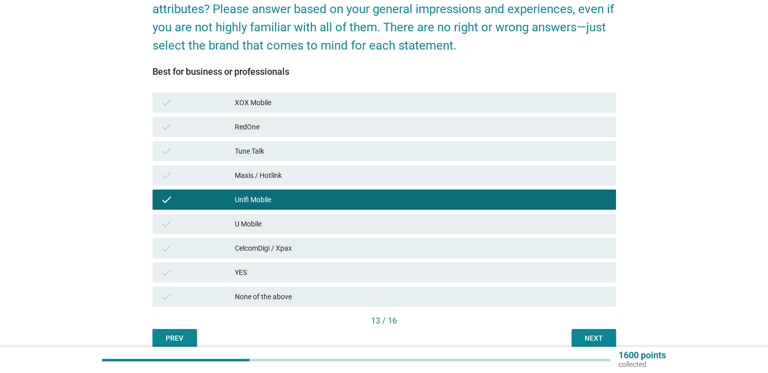
scroll to position [152, 0]
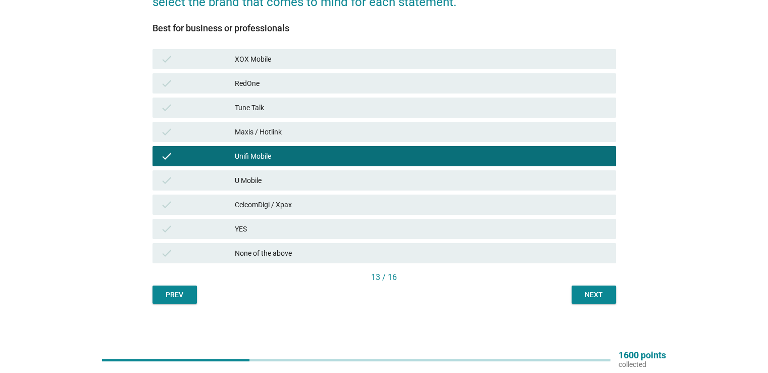
click at [604, 293] on div "Next" at bounding box center [594, 294] width 28 height 11
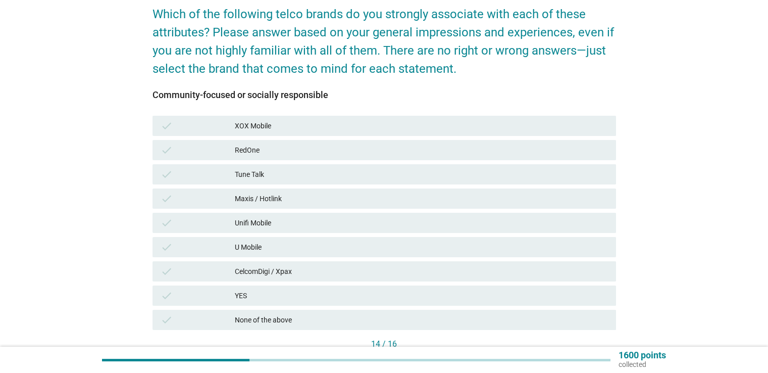
scroll to position [101, 0]
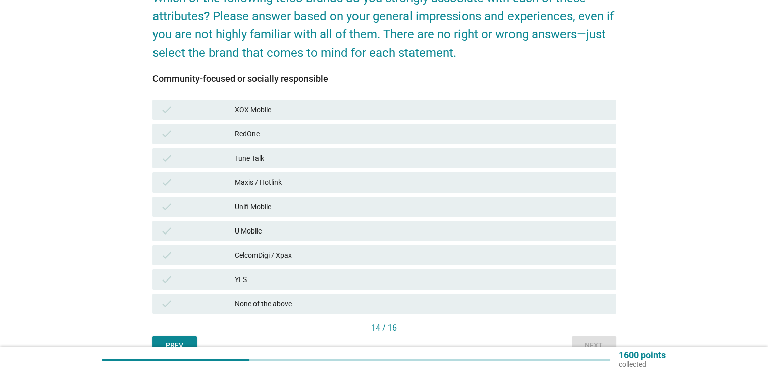
click at [378, 304] on div "None of the above" at bounding box center [421, 304] width 373 height 12
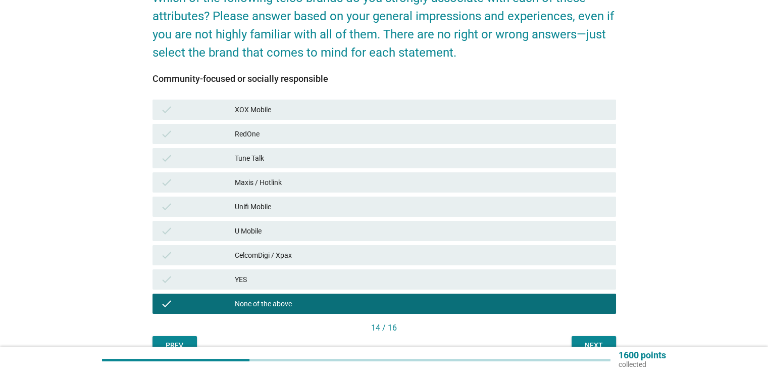
click at [593, 338] on button "Next" at bounding box center [594, 345] width 44 height 18
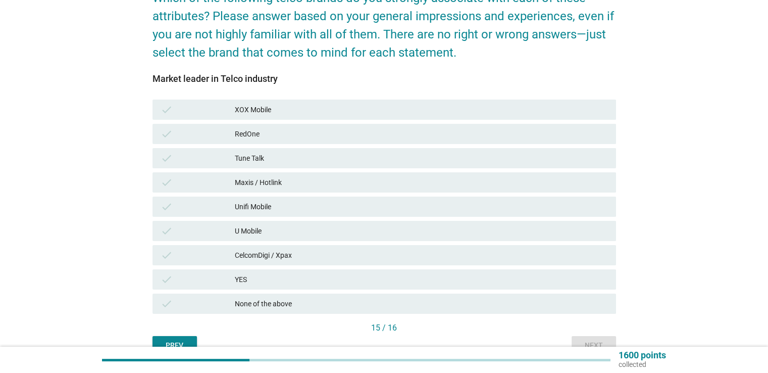
click at [384, 180] on div "Maxis / Hotlink" at bounding box center [421, 182] width 373 height 12
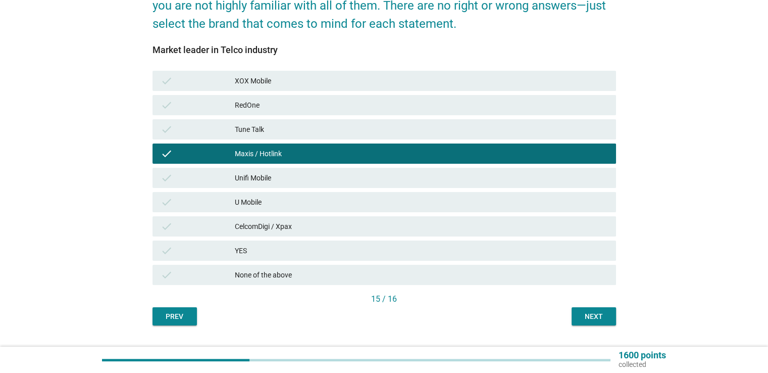
scroll to position [154, 0]
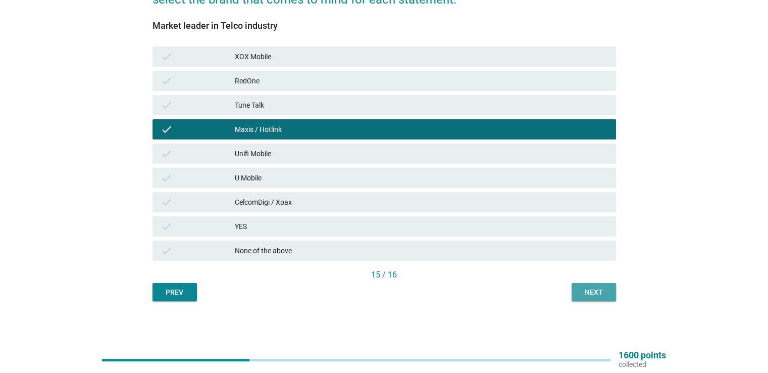
click at [596, 292] on div "Next" at bounding box center [594, 292] width 28 height 11
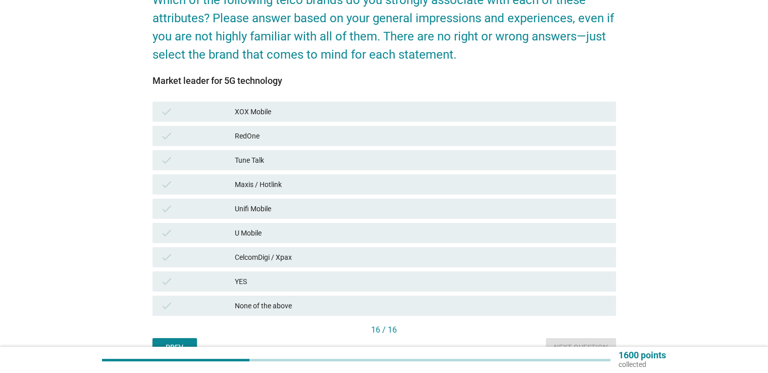
scroll to position [101, 0]
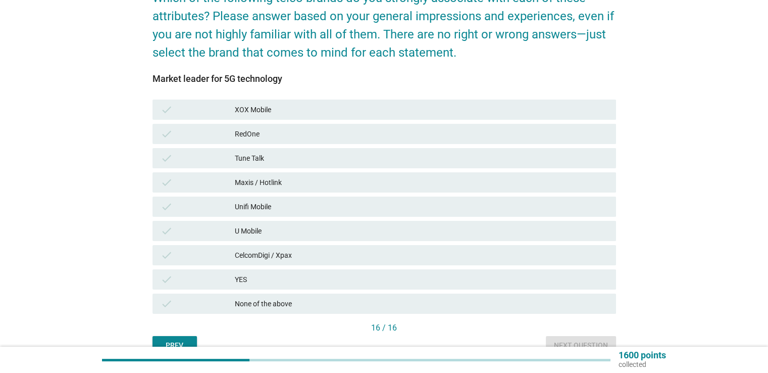
click at [388, 306] on div "None of the above" at bounding box center [421, 304] width 373 height 12
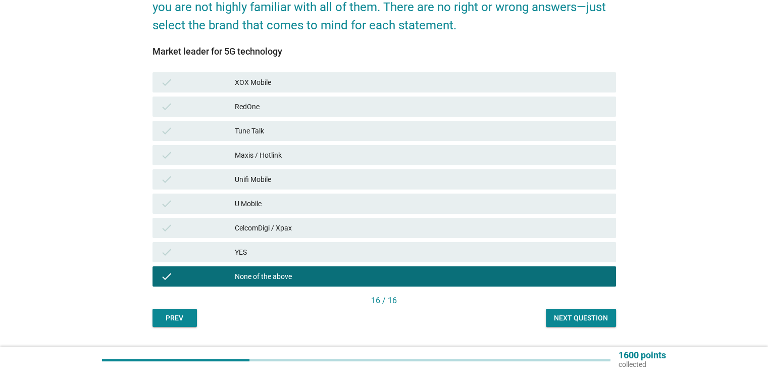
scroll to position [154, 0]
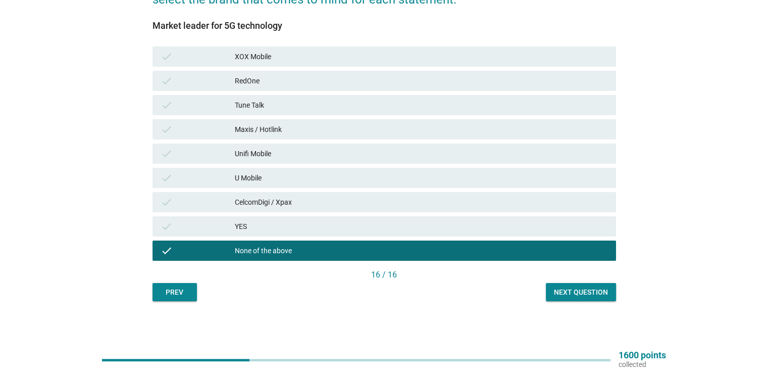
click at [576, 294] on div "Next question" at bounding box center [581, 292] width 54 height 11
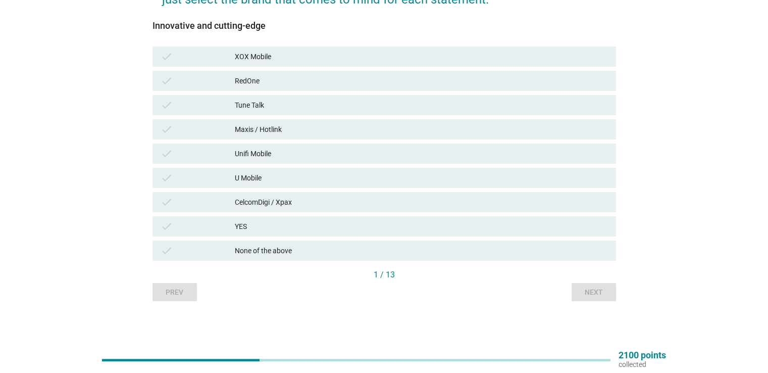
click at [414, 224] on div "YES" at bounding box center [421, 226] width 373 height 12
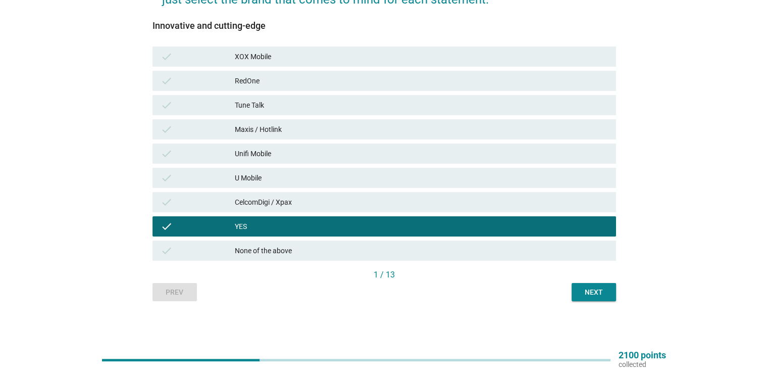
click at [589, 292] on div "Next" at bounding box center [594, 292] width 28 height 11
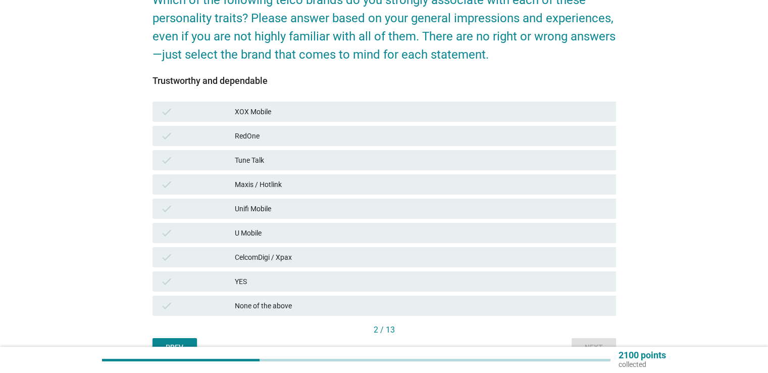
scroll to position [101, 0]
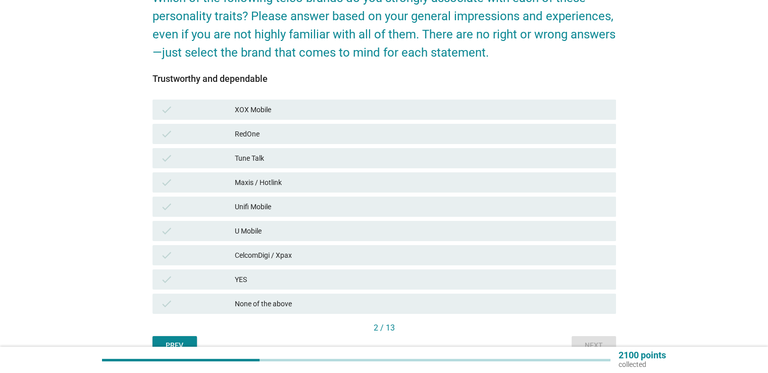
click at [402, 297] on div "check None of the above" at bounding box center [385, 304] width 464 height 20
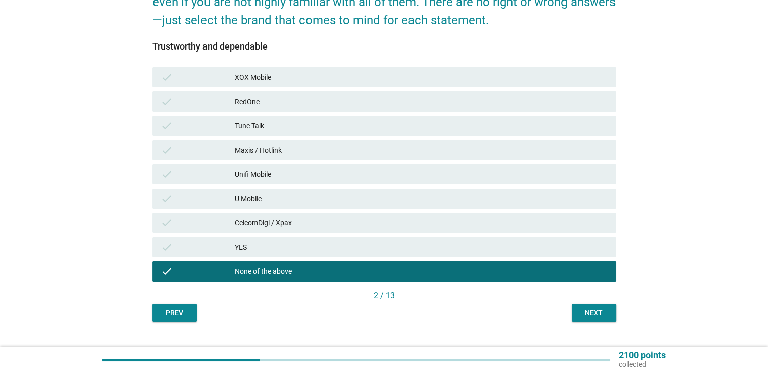
scroll to position [152, 0]
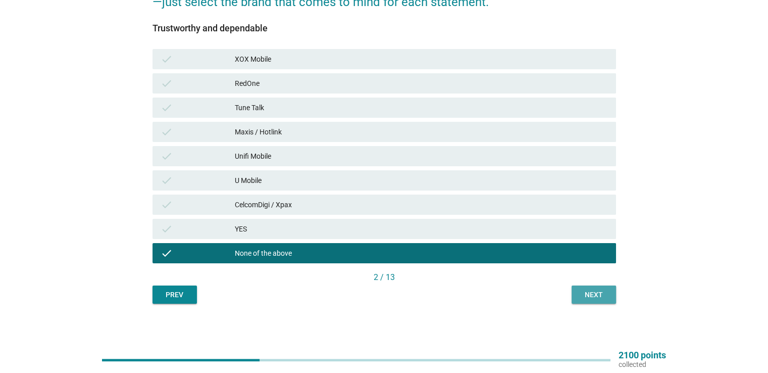
click at [592, 300] on button "Next" at bounding box center [594, 294] width 44 height 18
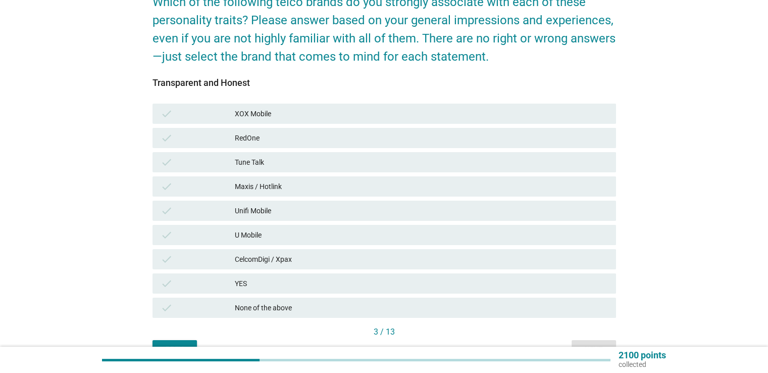
scroll to position [101, 0]
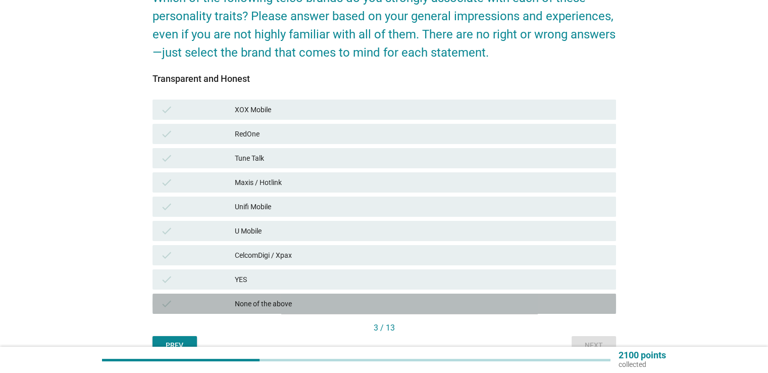
click at [408, 306] on div "None of the above" at bounding box center [421, 304] width 373 height 12
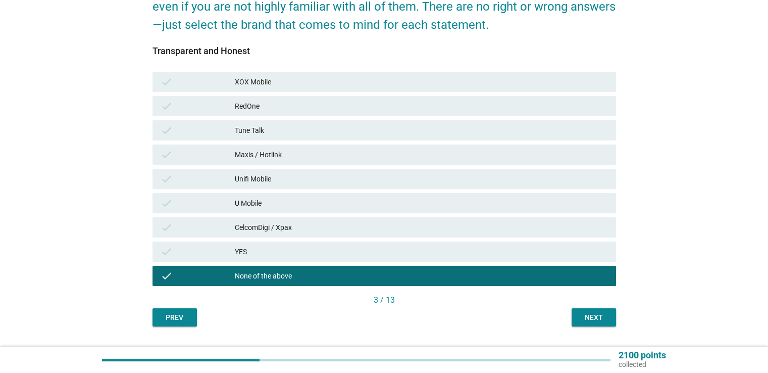
scroll to position [154, 0]
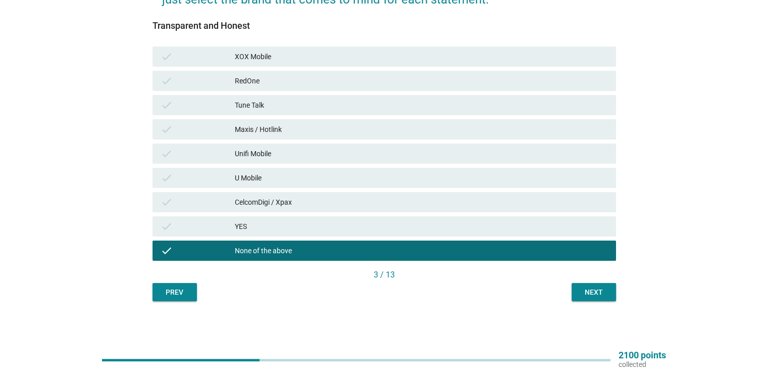
click at [589, 292] on div "Next" at bounding box center [594, 292] width 28 height 11
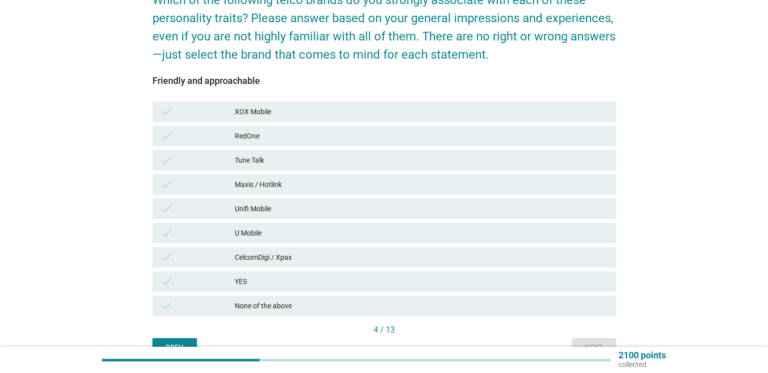
scroll to position [101, 0]
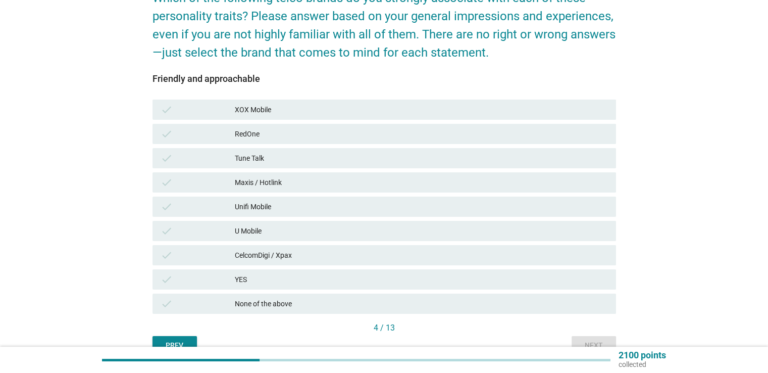
click at [427, 230] on div "U Mobile" at bounding box center [421, 231] width 373 height 12
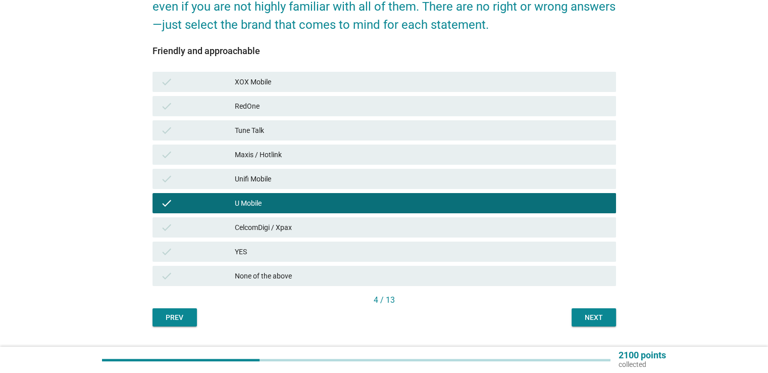
scroll to position [154, 0]
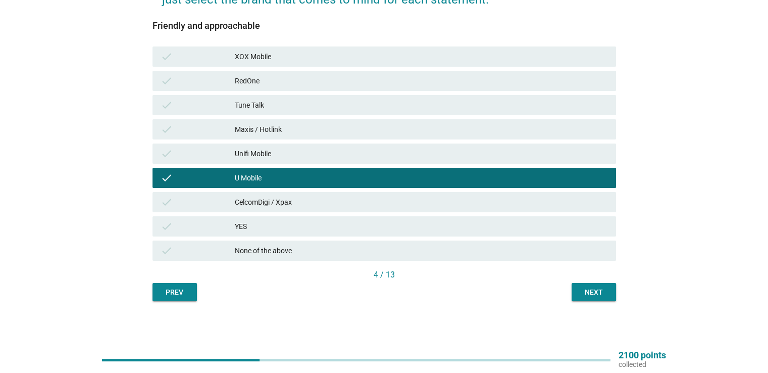
click at [595, 293] on div "Next" at bounding box center [594, 292] width 28 height 11
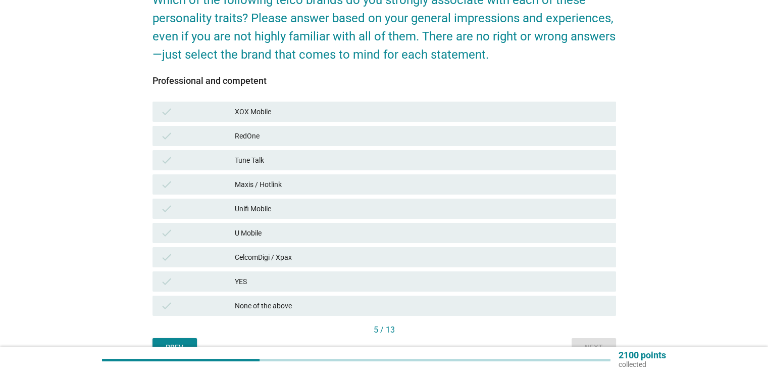
scroll to position [101, 0]
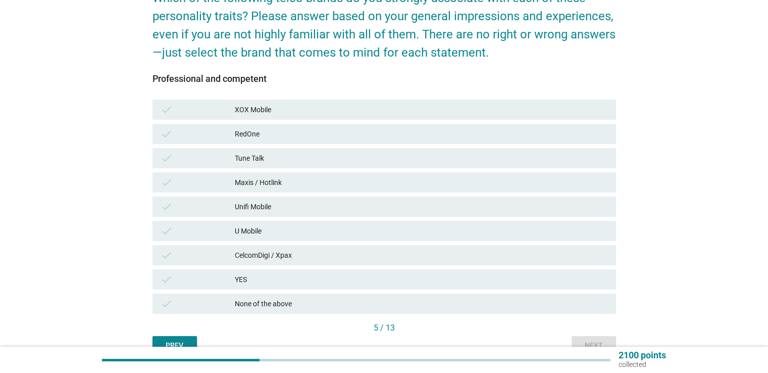
click at [423, 230] on div "U Mobile" at bounding box center [421, 231] width 373 height 12
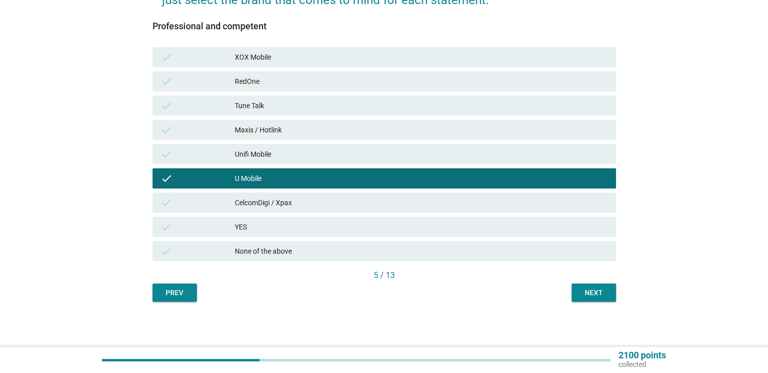
scroll to position [154, 0]
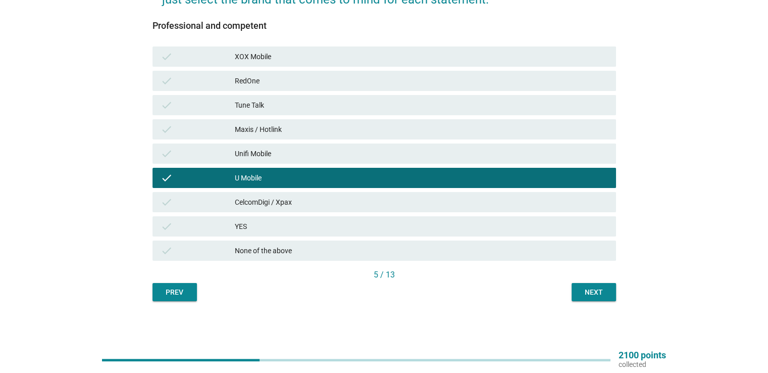
click at [594, 290] on div "Next" at bounding box center [594, 292] width 28 height 11
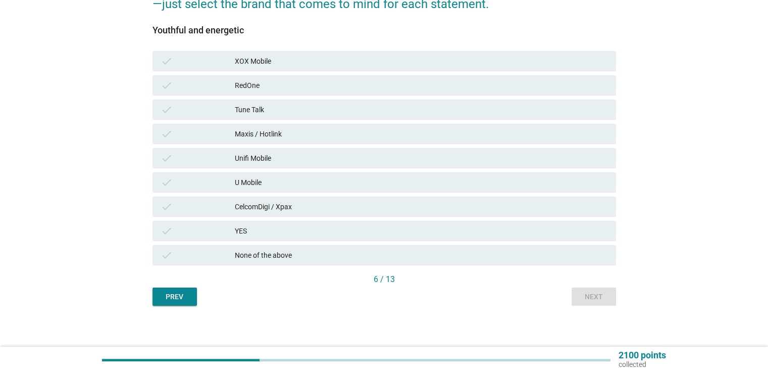
scroll to position [152, 0]
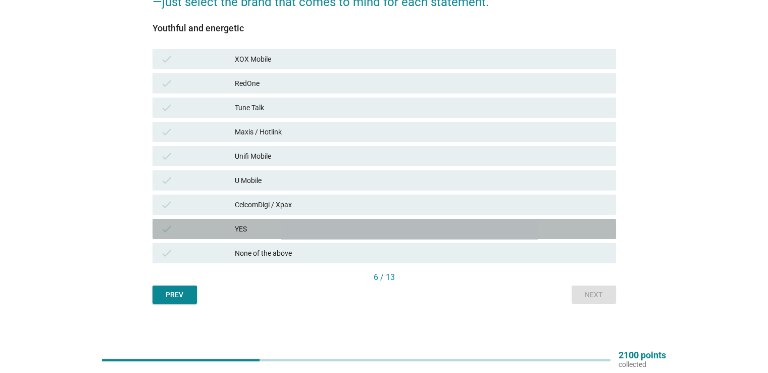
click at [414, 232] on div "YES" at bounding box center [421, 229] width 373 height 12
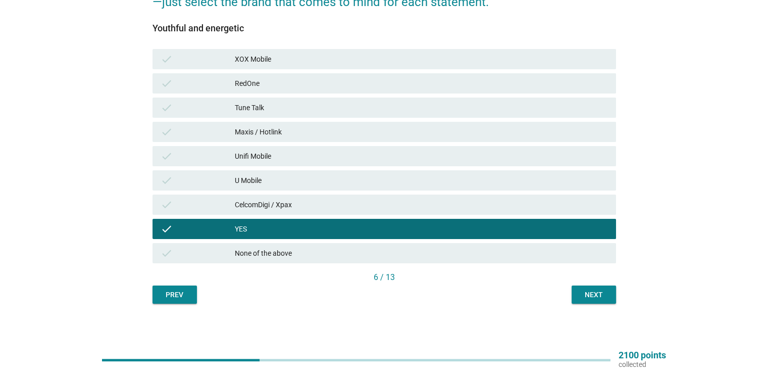
click at [591, 292] on div "Next" at bounding box center [594, 294] width 28 height 11
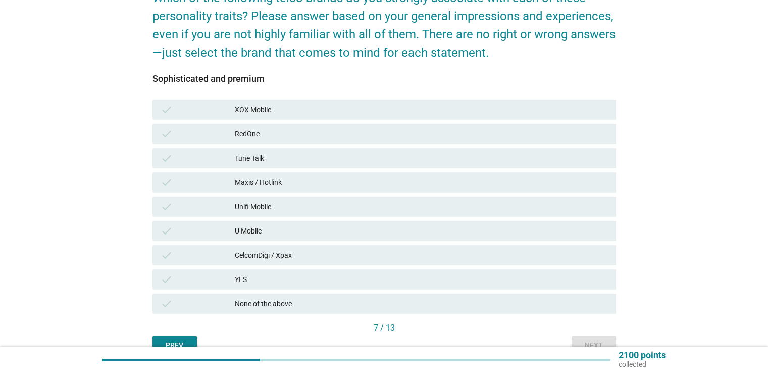
scroll to position [154, 0]
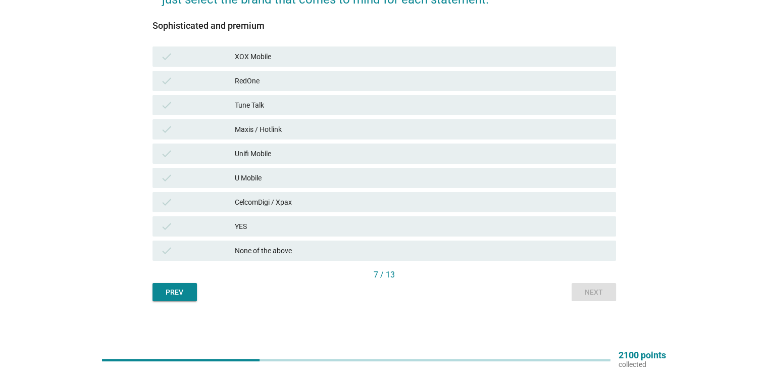
click at [404, 227] on div "YES" at bounding box center [421, 226] width 373 height 12
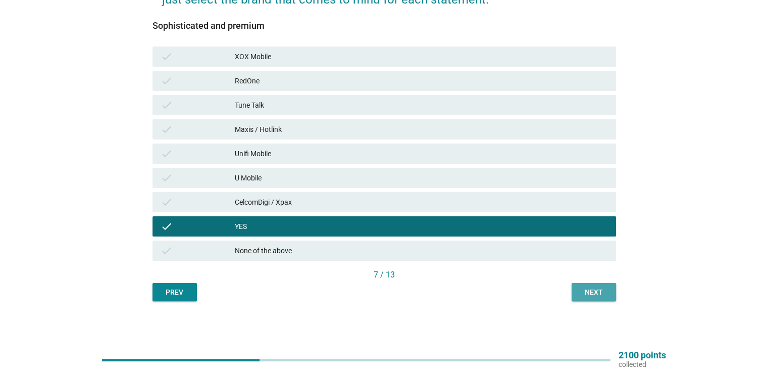
click at [585, 288] on div "Next" at bounding box center [594, 292] width 28 height 11
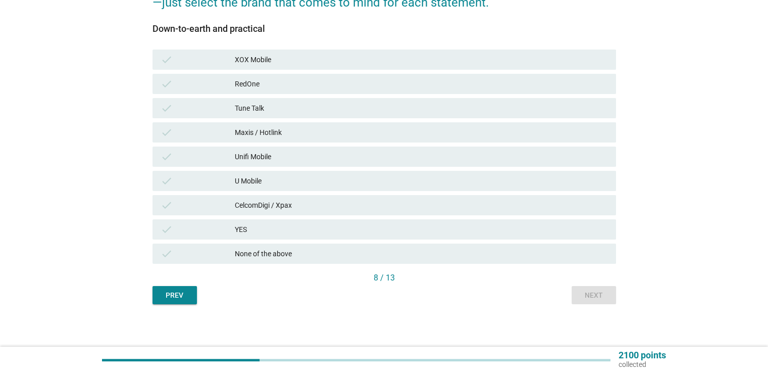
scroll to position [152, 0]
click at [406, 181] on div "U Mobile" at bounding box center [421, 180] width 373 height 12
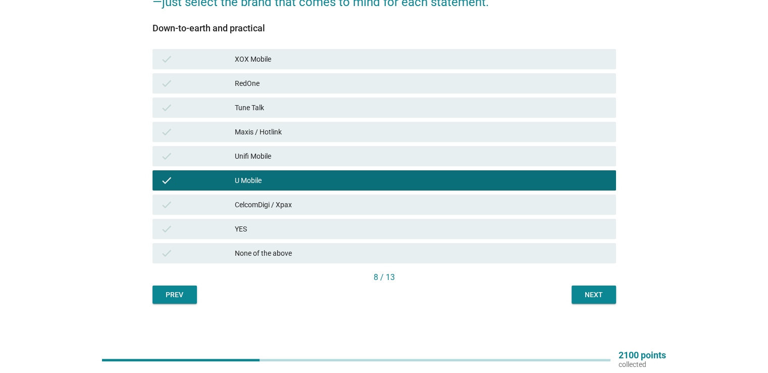
click at [594, 302] on button "Next" at bounding box center [594, 294] width 44 height 18
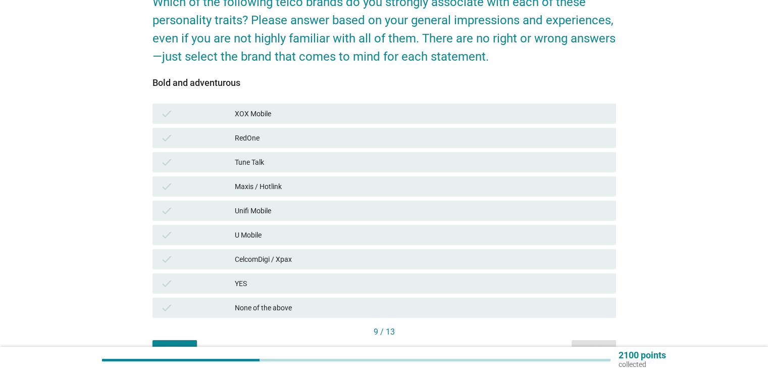
scroll to position [101, 0]
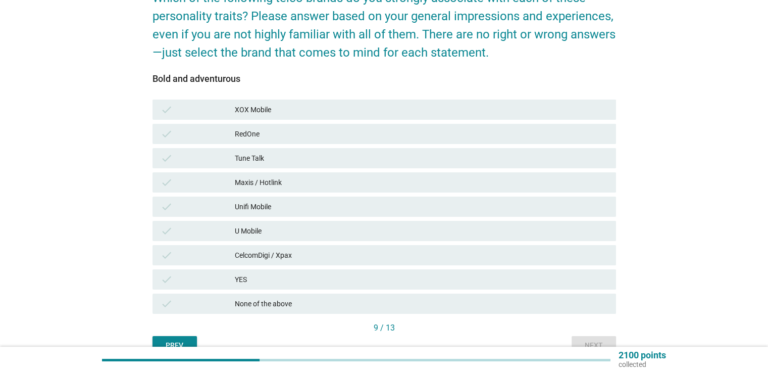
click at [400, 276] on div "YES" at bounding box center [421, 279] width 373 height 12
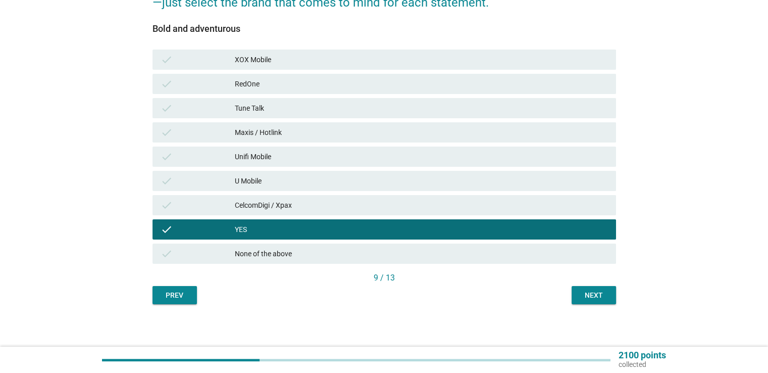
scroll to position [154, 0]
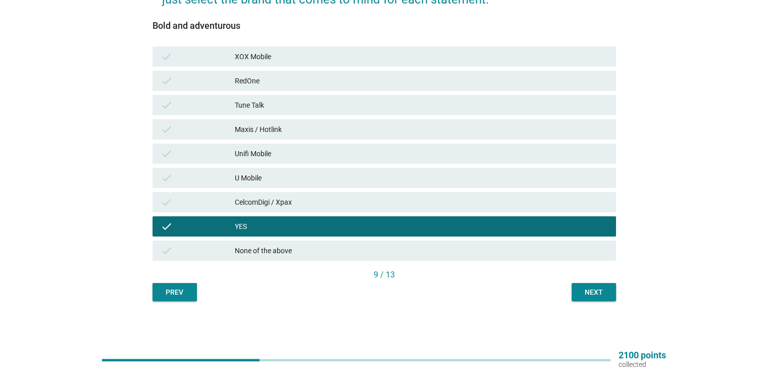
click at [594, 289] on div "Next" at bounding box center [594, 292] width 28 height 11
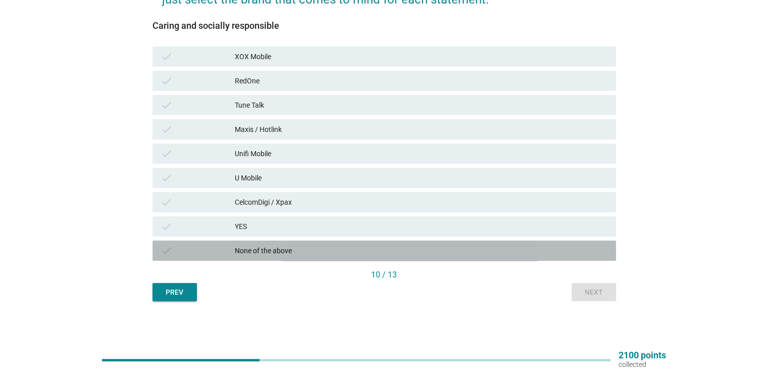
click at [409, 252] on div "None of the above" at bounding box center [421, 251] width 373 height 12
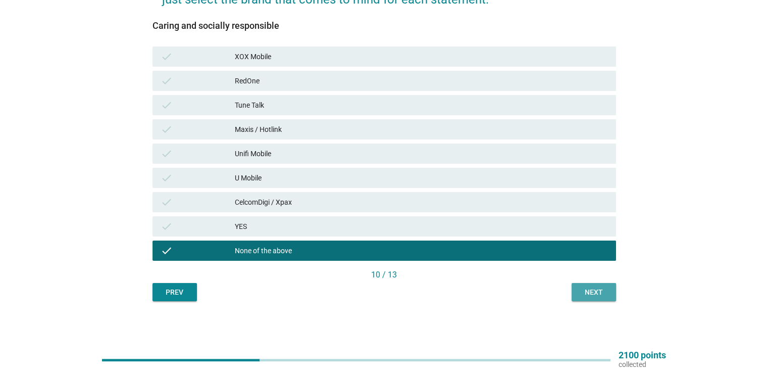
click at [594, 289] on div "Next" at bounding box center [594, 292] width 28 height 11
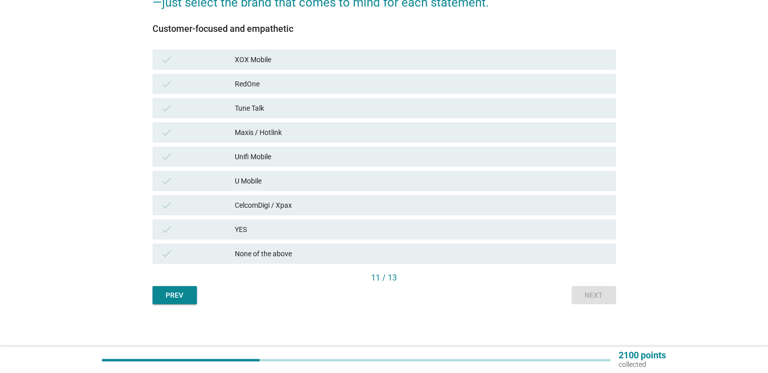
scroll to position [152, 0]
click at [394, 180] on div "U Mobile" at bounding box center [421, 180] width 373 height 12
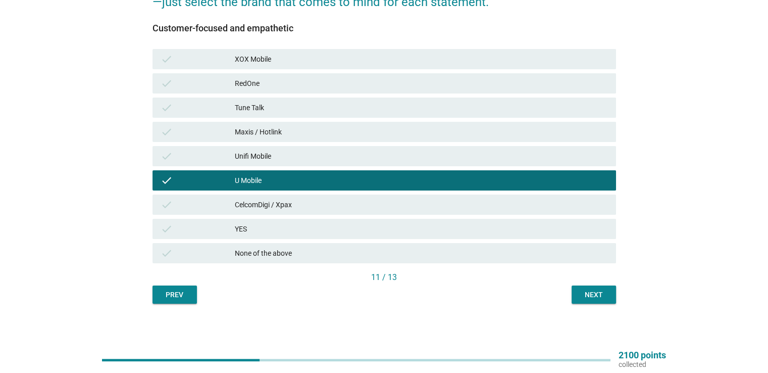
click at [589, 293] on div "Next" at bounding box center [594, 294] width 28 height 11
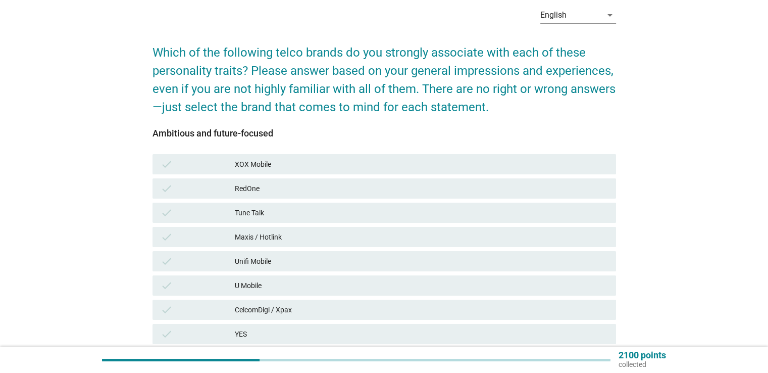
scroll to position [101, 0]
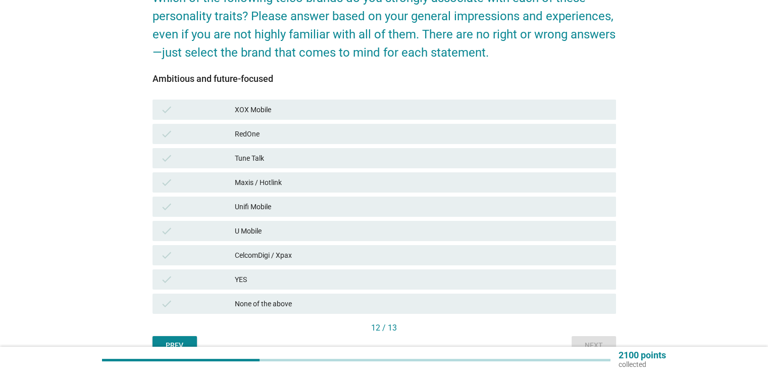
click at [416, 275] on div "YES" at bounding box center [421, 279] width 373 height 12
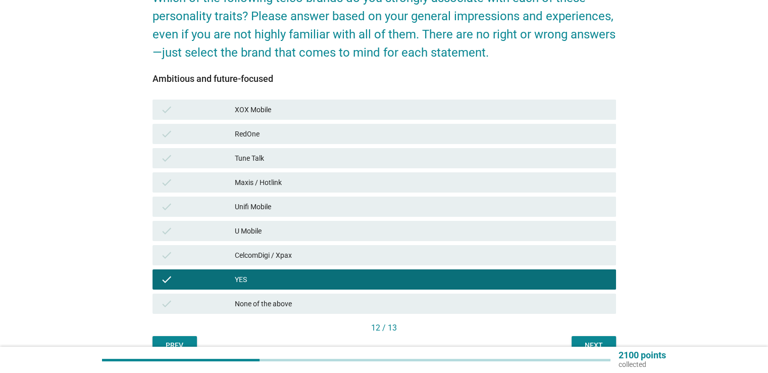
scroll to position [154, 0]
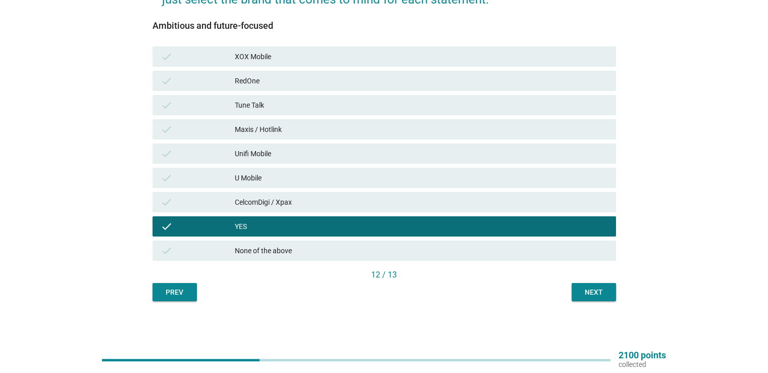
click at [594, 288] on div "Next" at bounding box center [594, 292] width 28 height 11
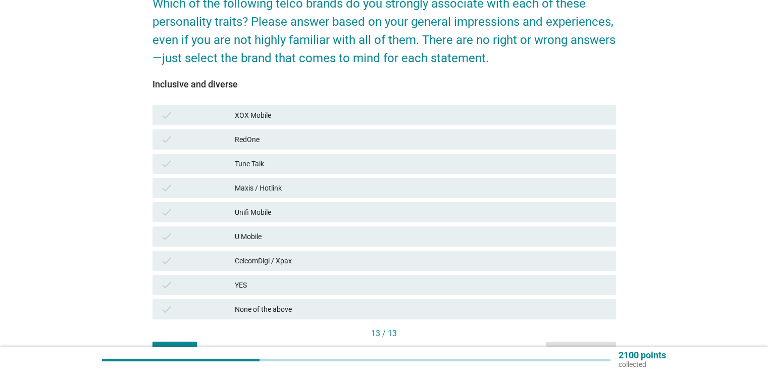
scroll to position [101, 0]
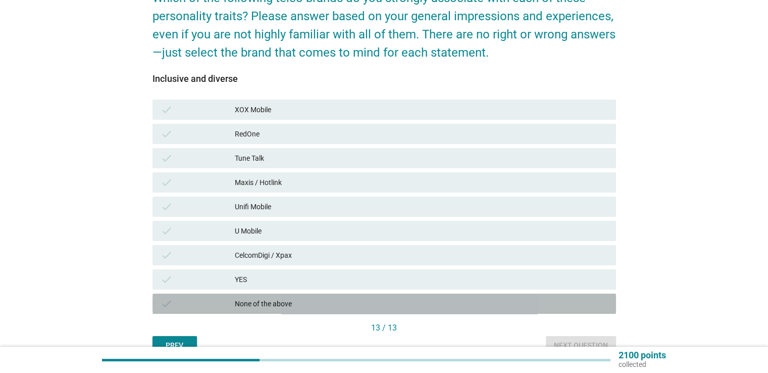
click at [399, 304] on div "None of the above" at bounding box center [421, 304] width 373 height 12
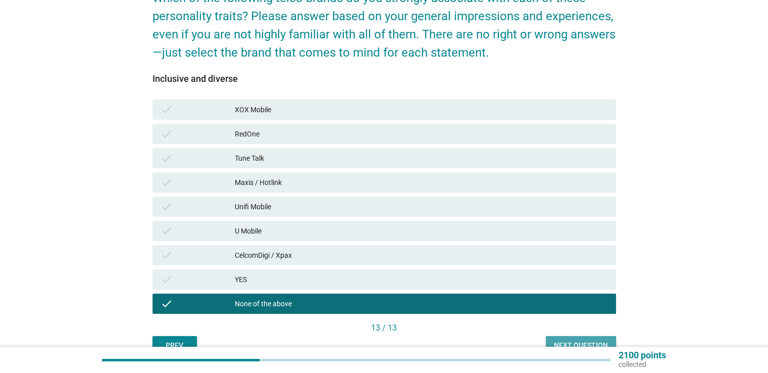
click at [582, 340] on div "Next question" at bounding box center [581, 345] width 54 height 11
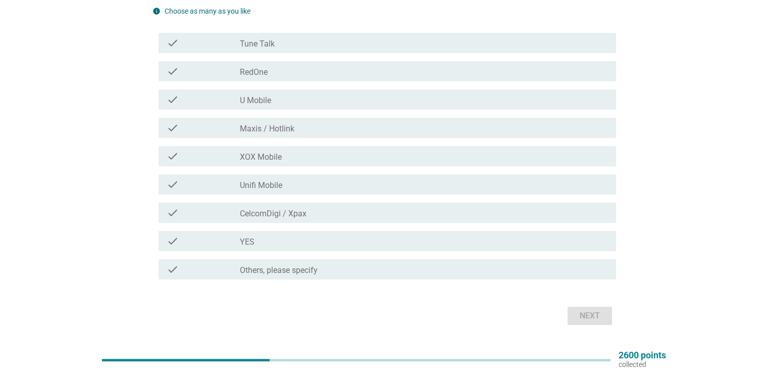
scroll to position [101, 0]
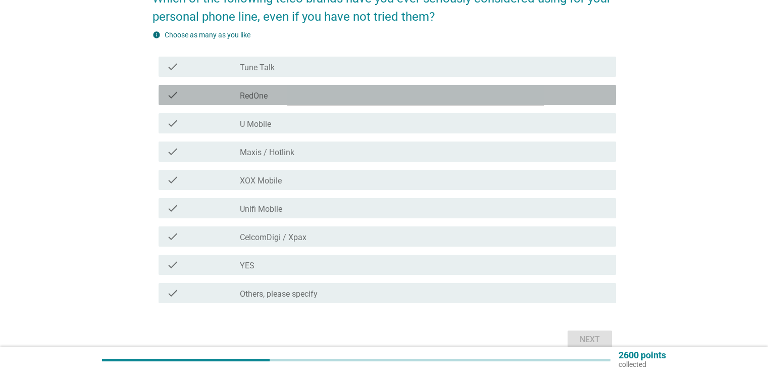
click at [423, 95] on div "check_box_outline_blank RedOne" at bounding box center [424, 95] width 368 height 12
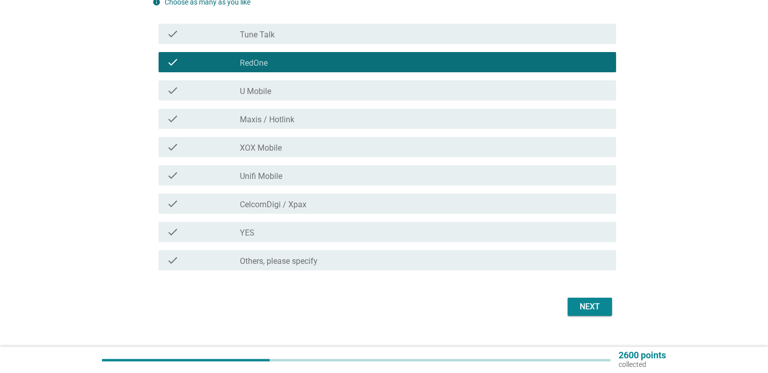
scroll to position [151, 0]
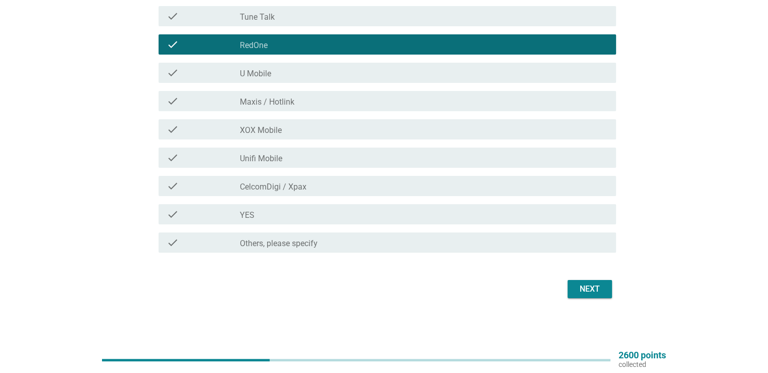
click at [581, 283] on div "Next" at bounding box center [590, 289] width 28 height 12
